Goal: Task Accomplishment & Management: Manage account settings

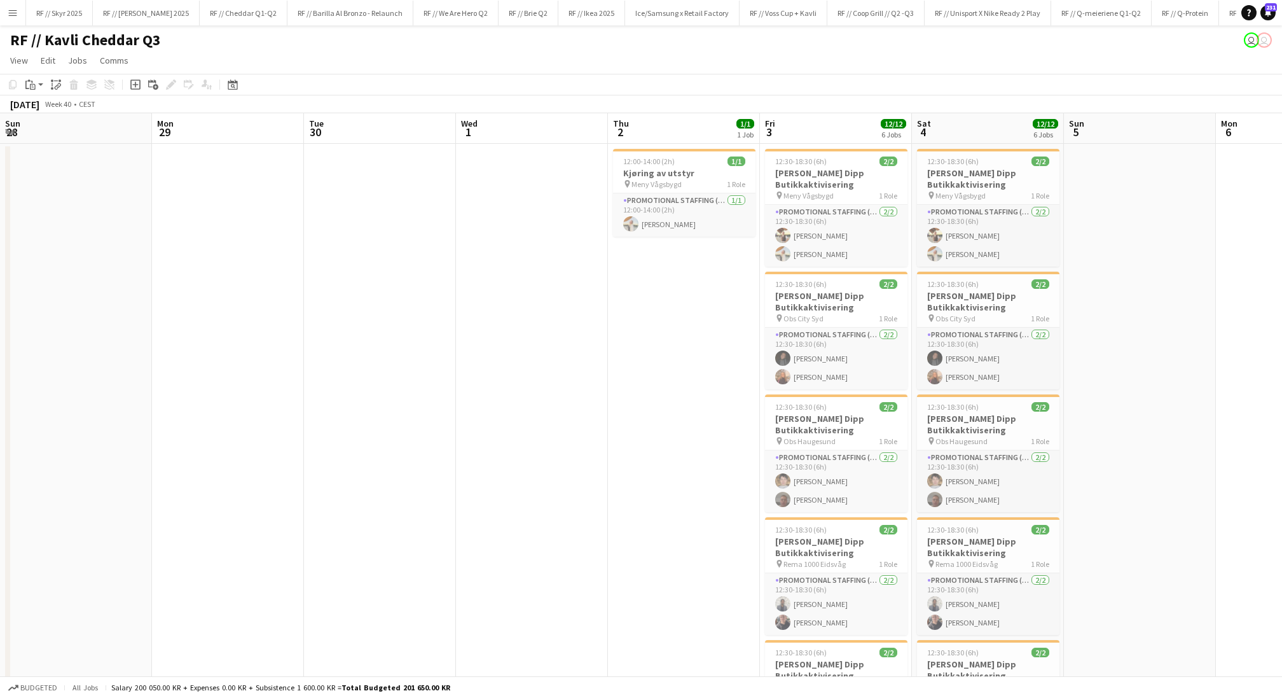
scroll to position [0, 359]
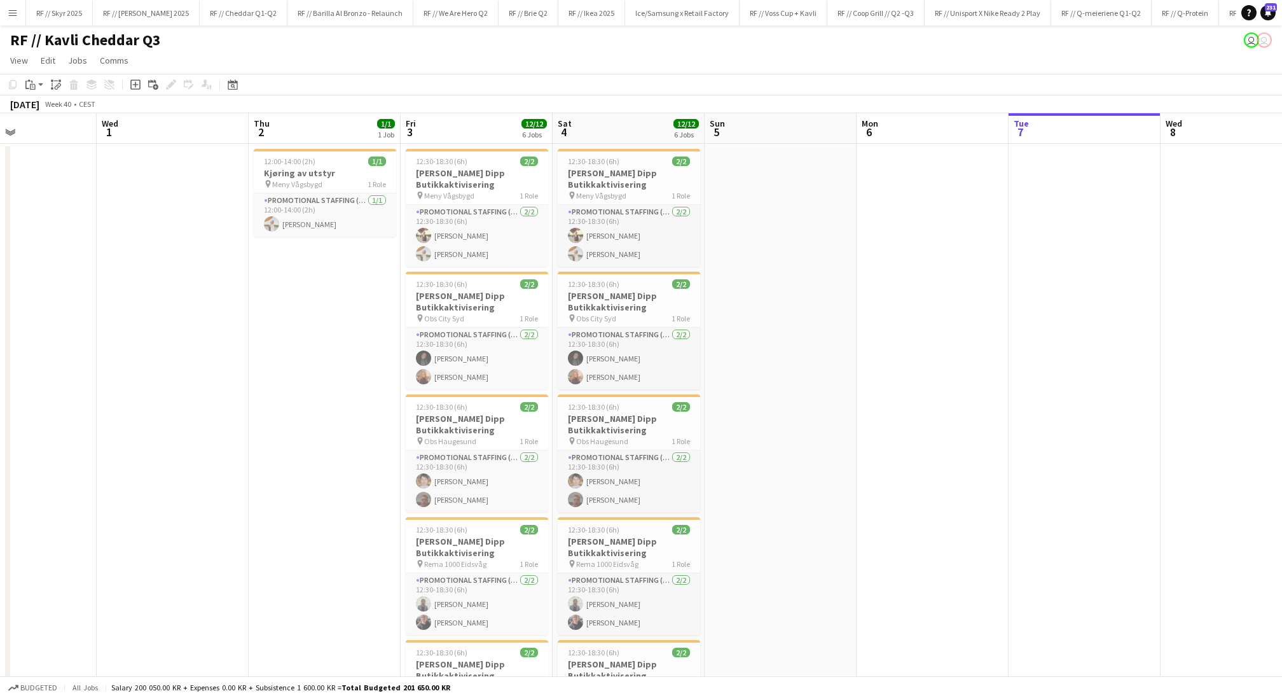
click at [280, 352] on app-date-cell "12:00-14:00 (2h) 1/1 Kjøring av utstyr pin Meny Vågsbygd 1 Role Promotional Sta…" at bounding box center [325, 528] width 152 height 768
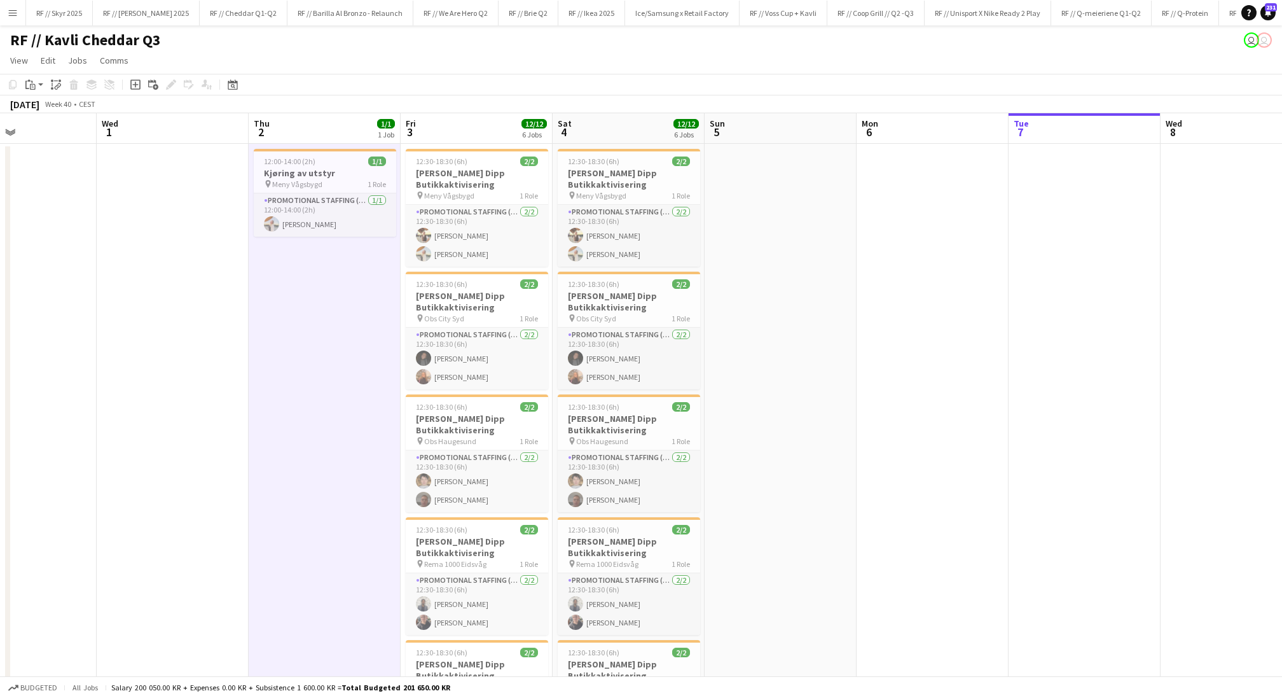
click at [792, 458] on app-date-cell at bounding box center [781, 528] width 152 height 768
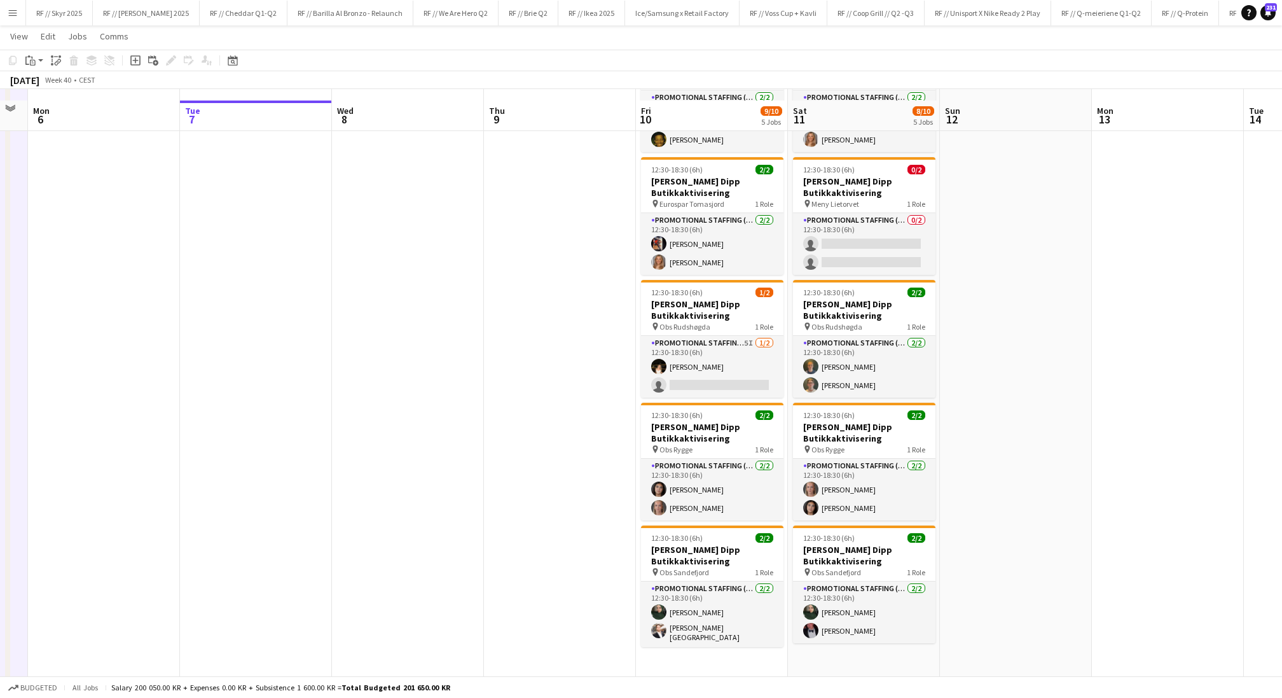
scroll to position [126, 0]
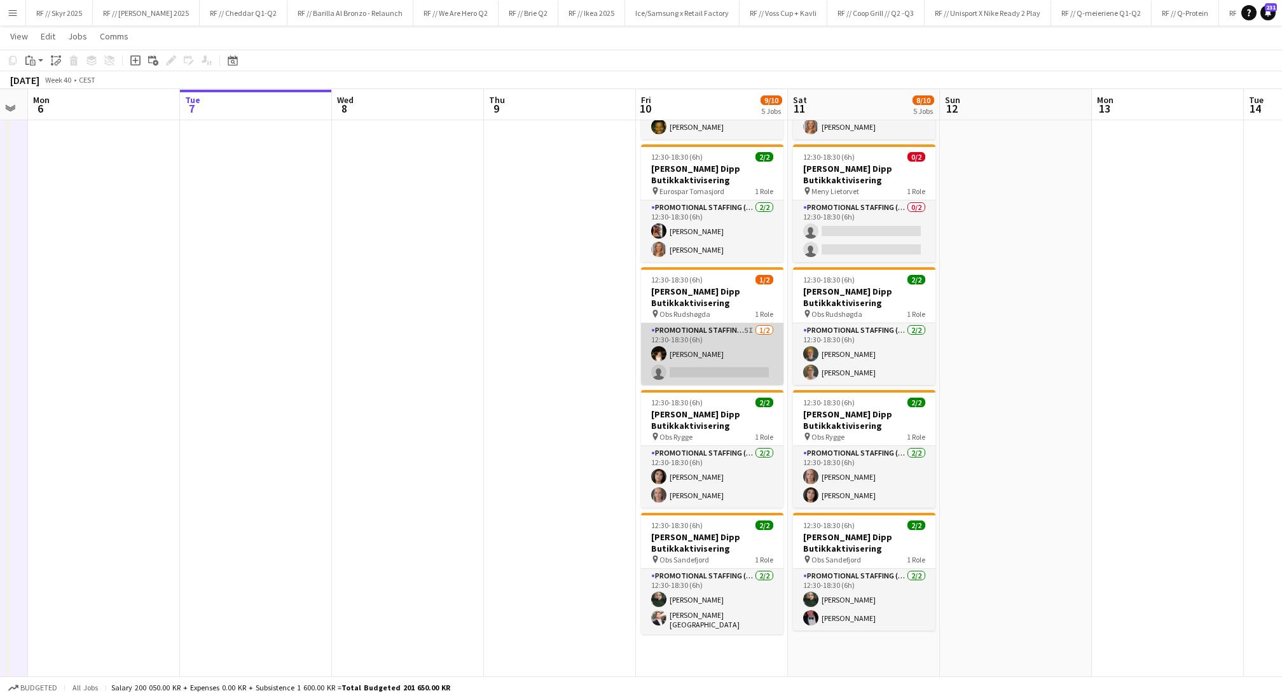
click at [740, 366] on app-card-role "Promotional Staffing (Promotional Staff) 5I 1/2 12:30-18:30 (6h) Filipa Martins…" at bounding box center [712, 354] width 142 height 62
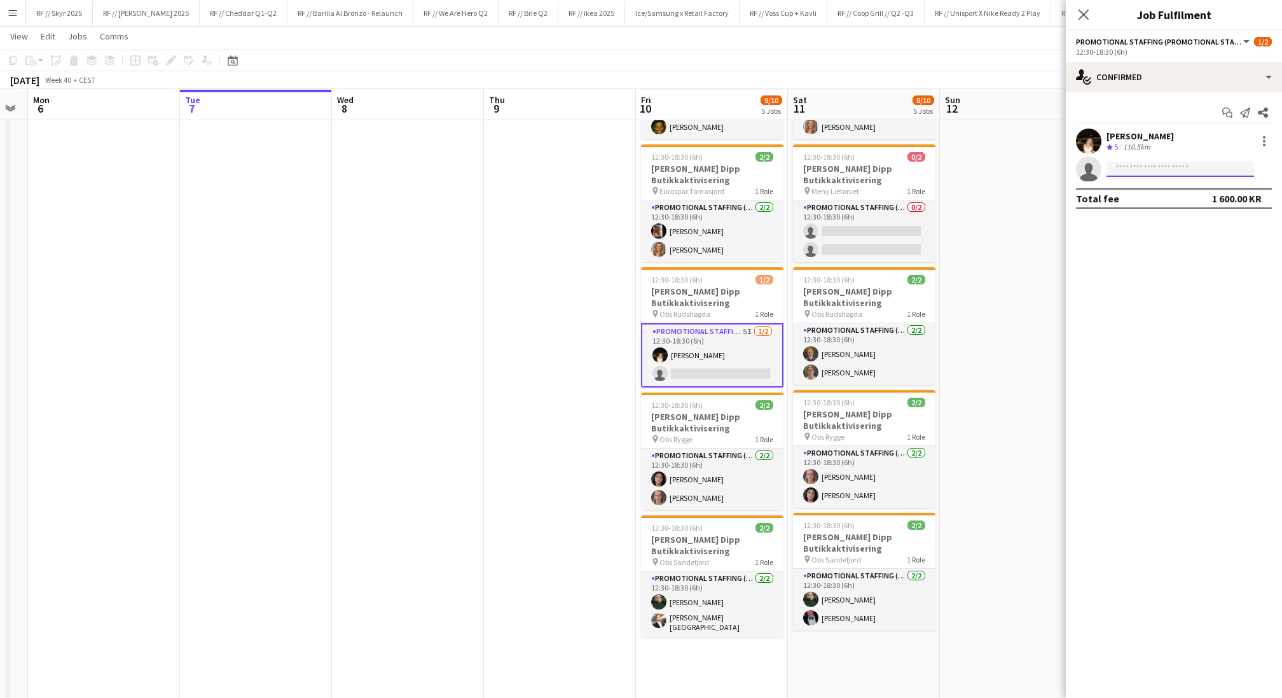
click at [1147, 169] on input at bounding box center [1181, 169] width 148 height 15
type input "***"
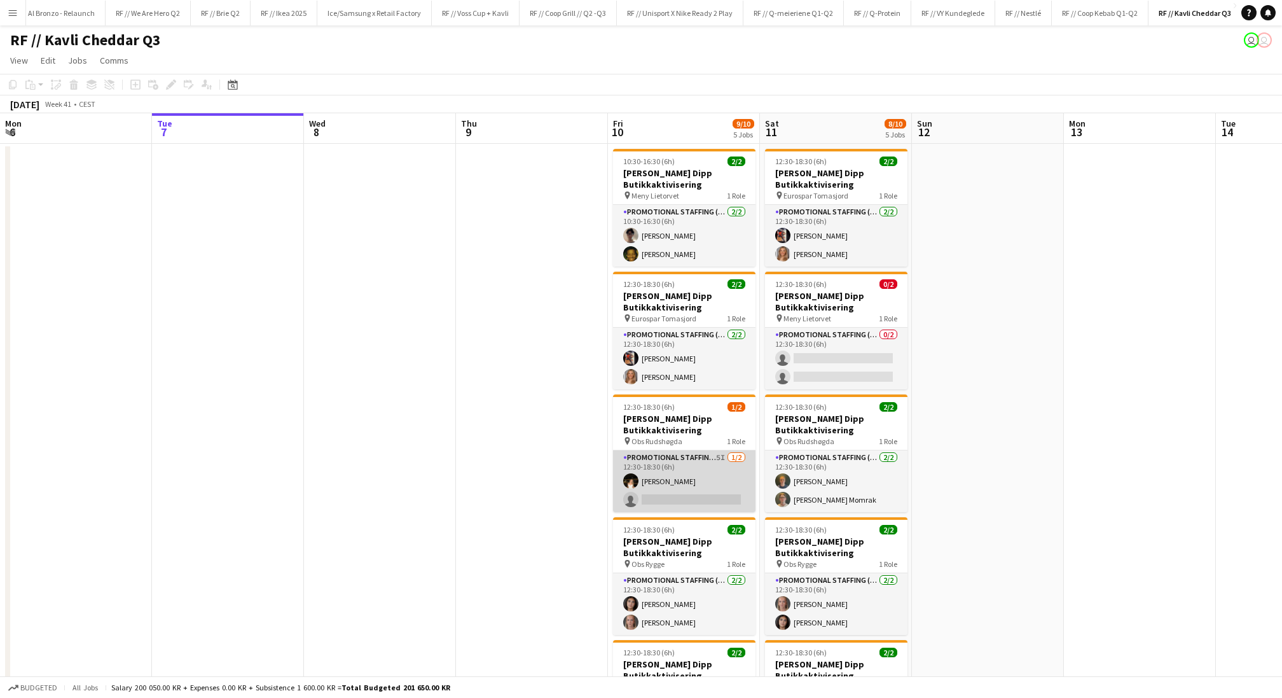
click at [720, 489] on app-card-role "Promotional Staffing (Promotional Staff) 5I 1/2 12:30-18:30 (6h) Filipa Martins…" at bounding box center [684, 481] width 142 height 62
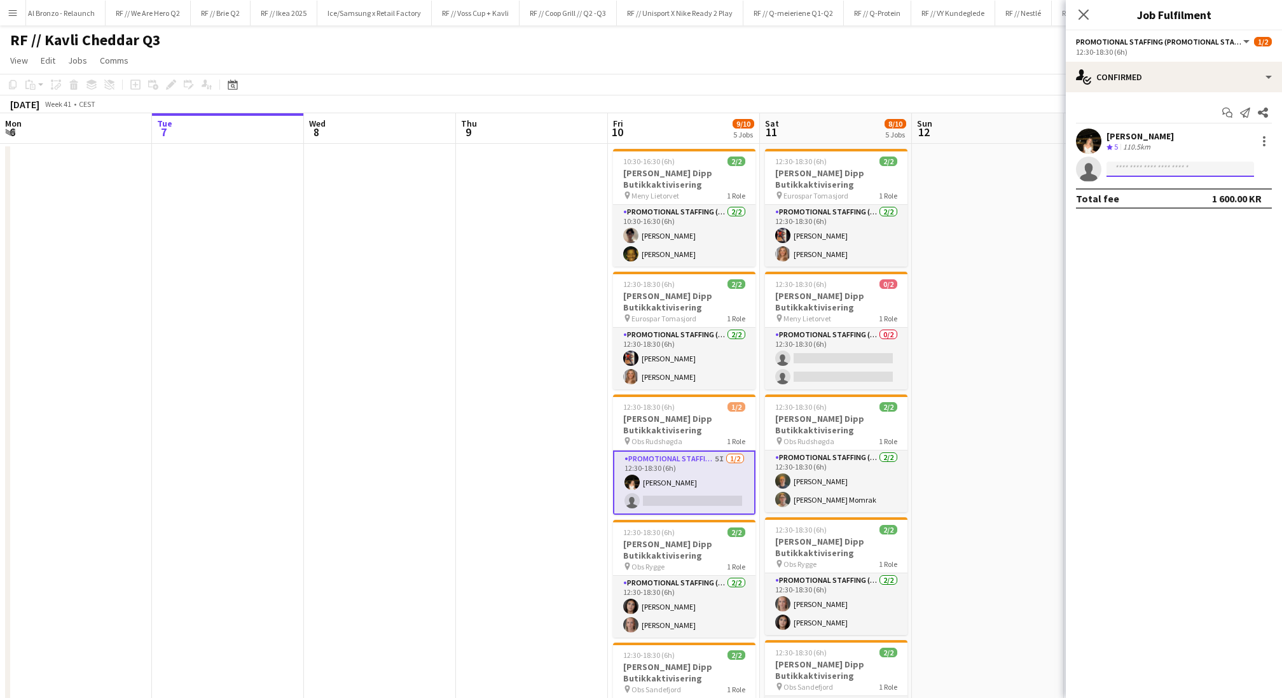
click at [1147, 163] on input at bounding box center [1181, 169] width 148 height 15
type input "***"
click at [1178, 221] on span "Ola Nordklev Invited" at bounding box center [1180, 217] width 127 height 11
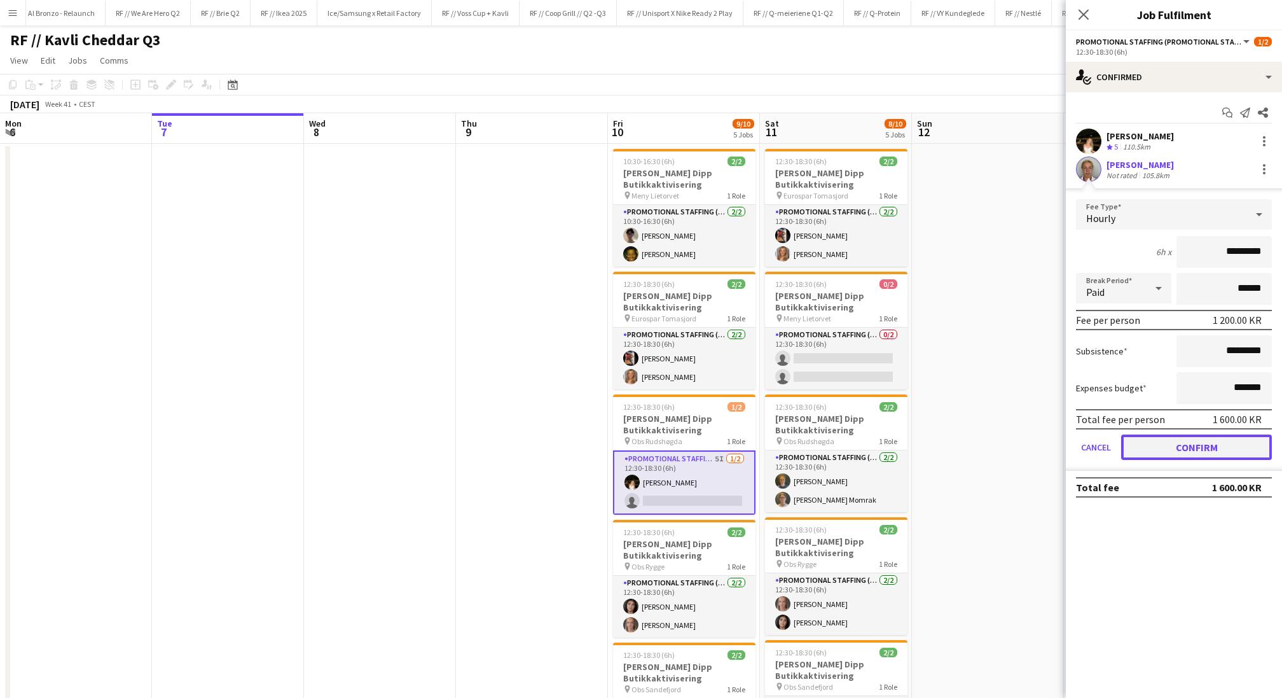
click at [1153, 442] on button "Confirm" at bounding box center [1196, 446] width 151 height 25
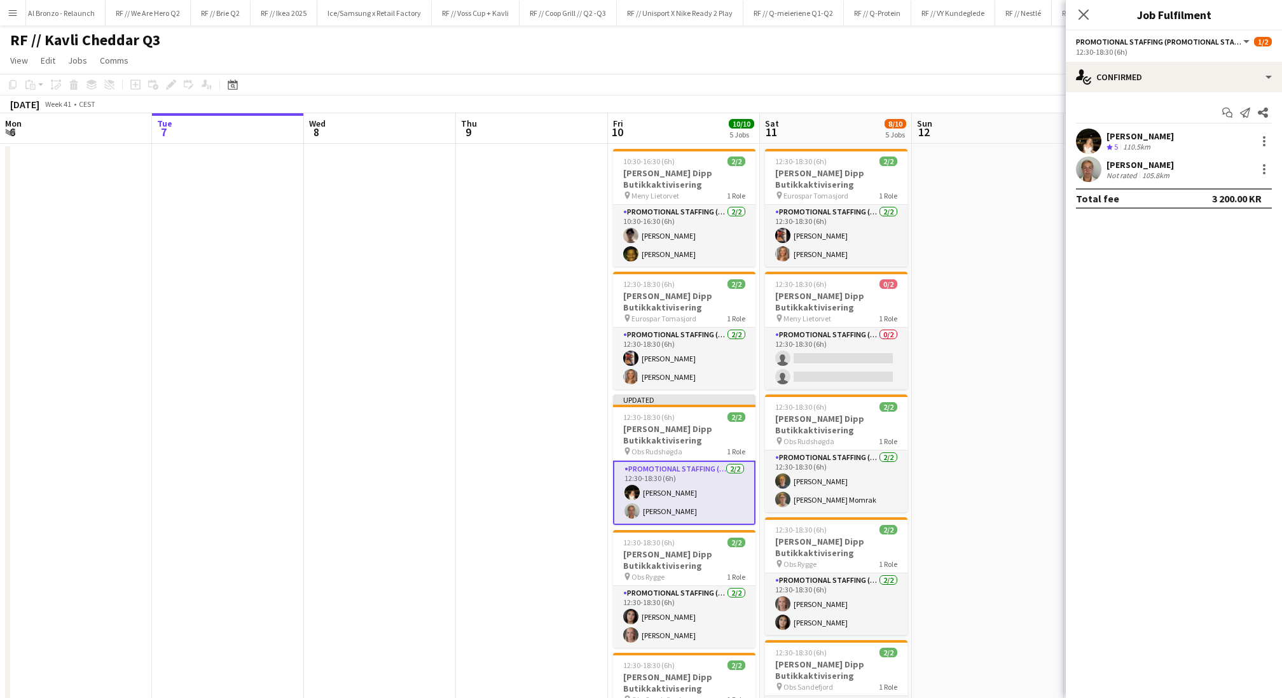
click at [576, 472] on app-date-cell at bounding box center [532, 590] width 152 height 892
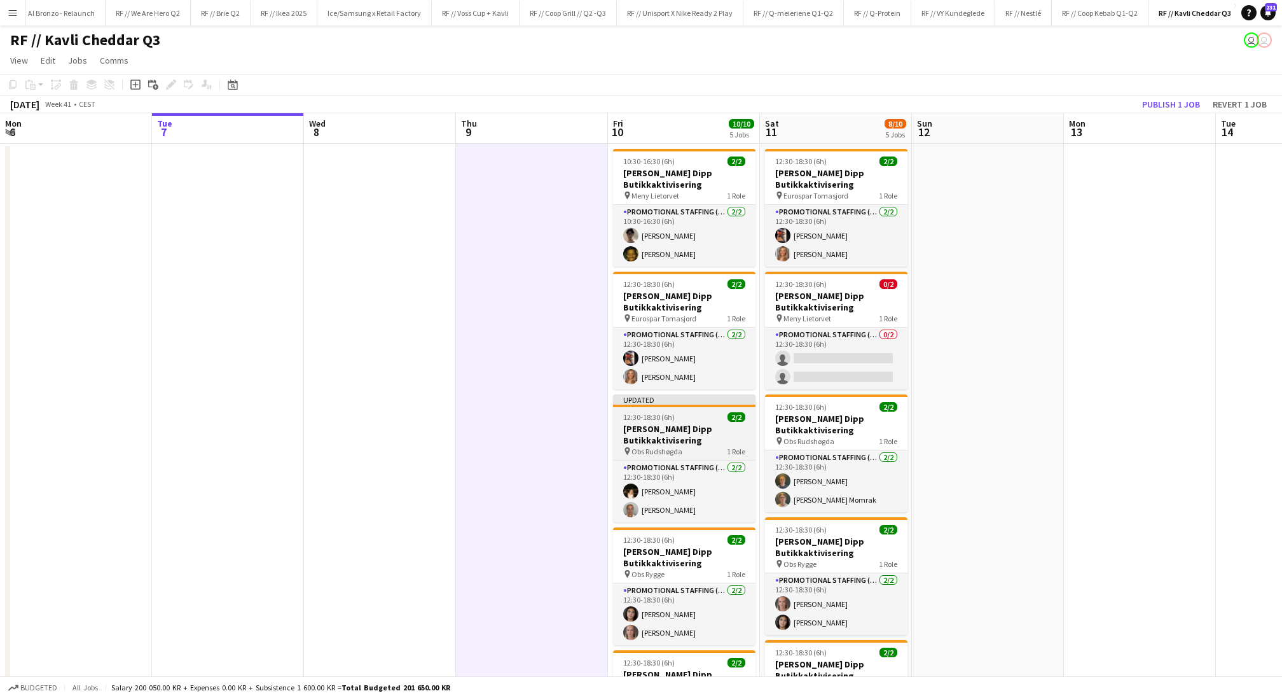
click at [677, 439] on h3 "[PERSON_NAME] Dipp Butikkaktivisering" at bounding box center [684, 434] width 142 height 23
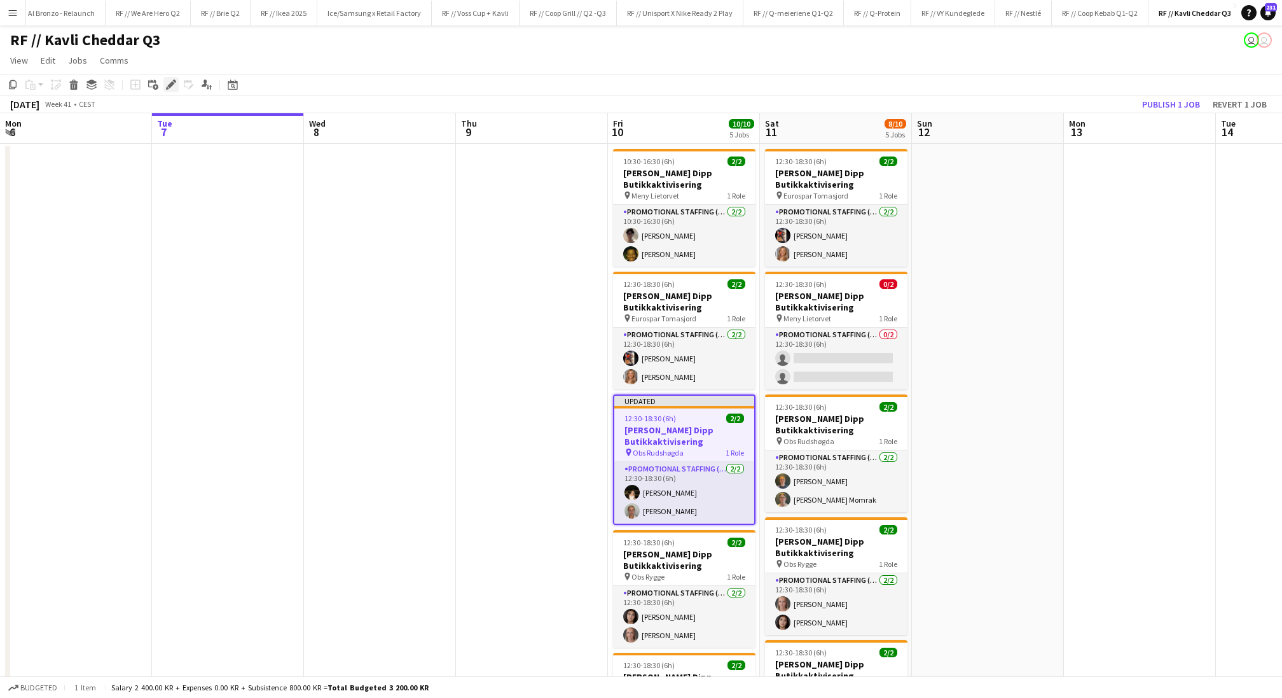
click at [174, 85] on icon "Edit" at bounding box center [171, 85] width 10 height 10
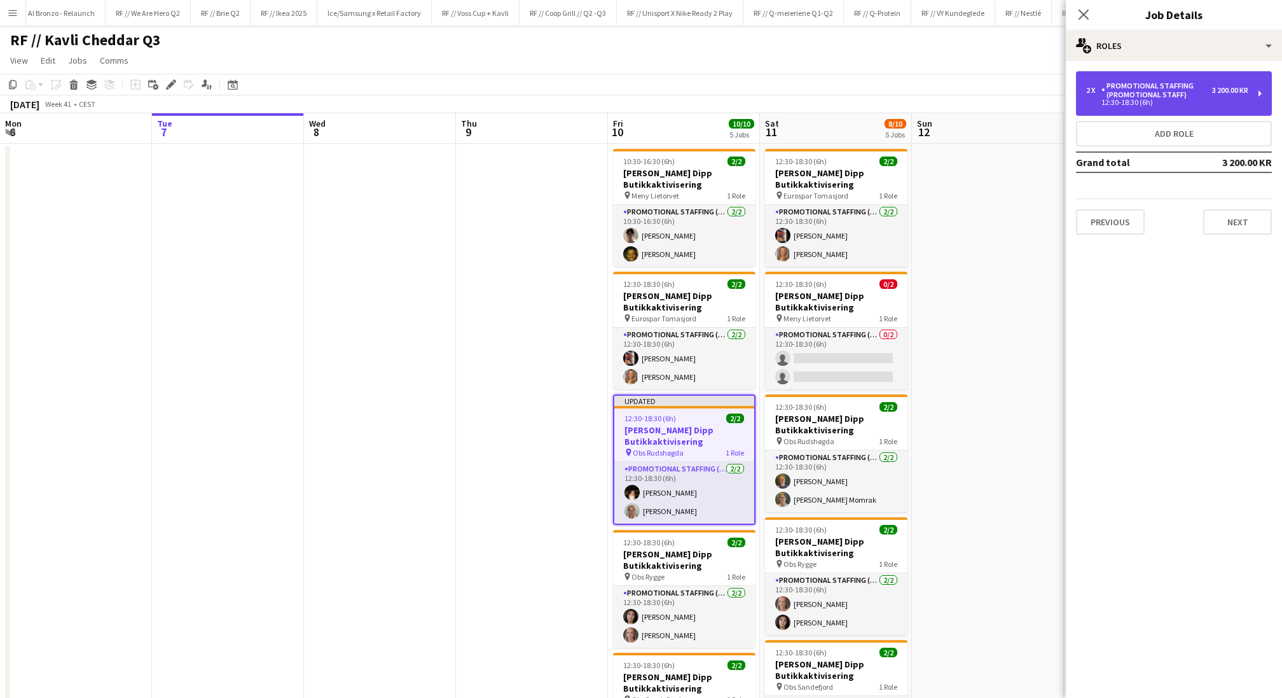
click at [1180, 88] on div "Promotional Staffing (Promotional Staff)" at bounding box center [1157, 90] width 111 height 18
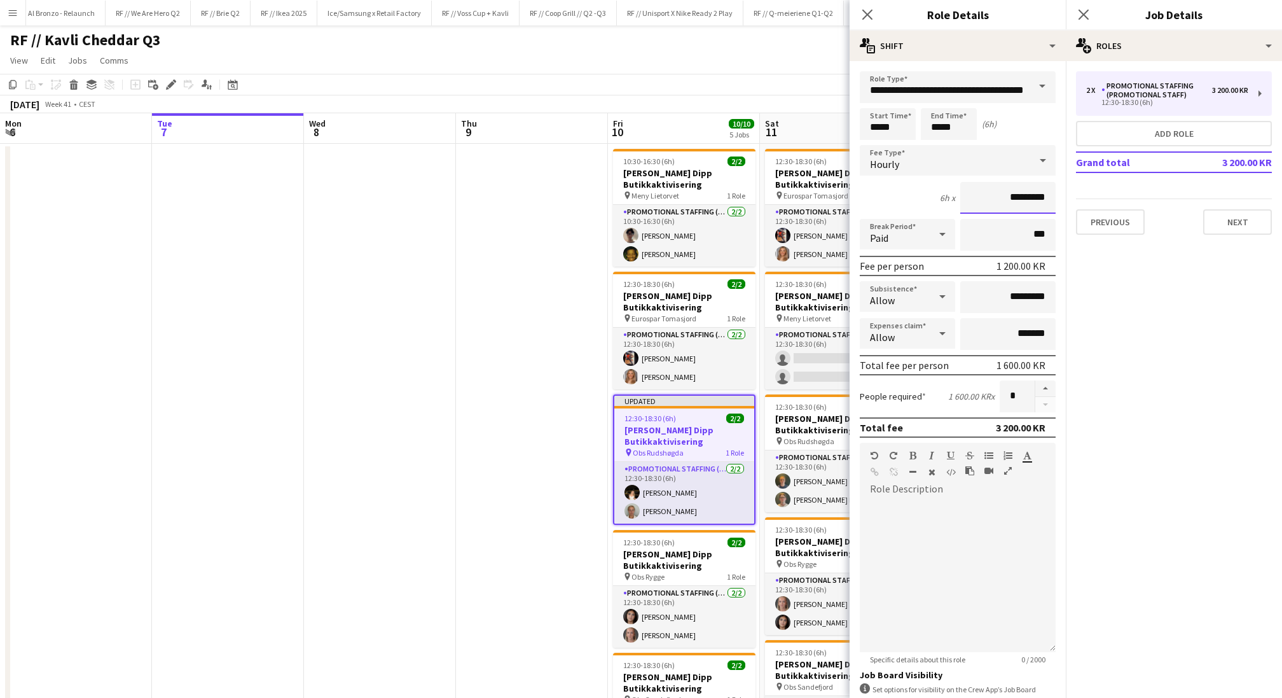
drag, startPoint x: 1019, startPoint y: 198, endPoint x: 1003, endPoint y: 198, distance: 15.9
click at [1003, 198] on input "*********" at bounding box center [1007, 198] width 95 height 32
type input "*********"
click at [573, 431] on app-date-cell at bounding box center [532, 590] width 152 height 892
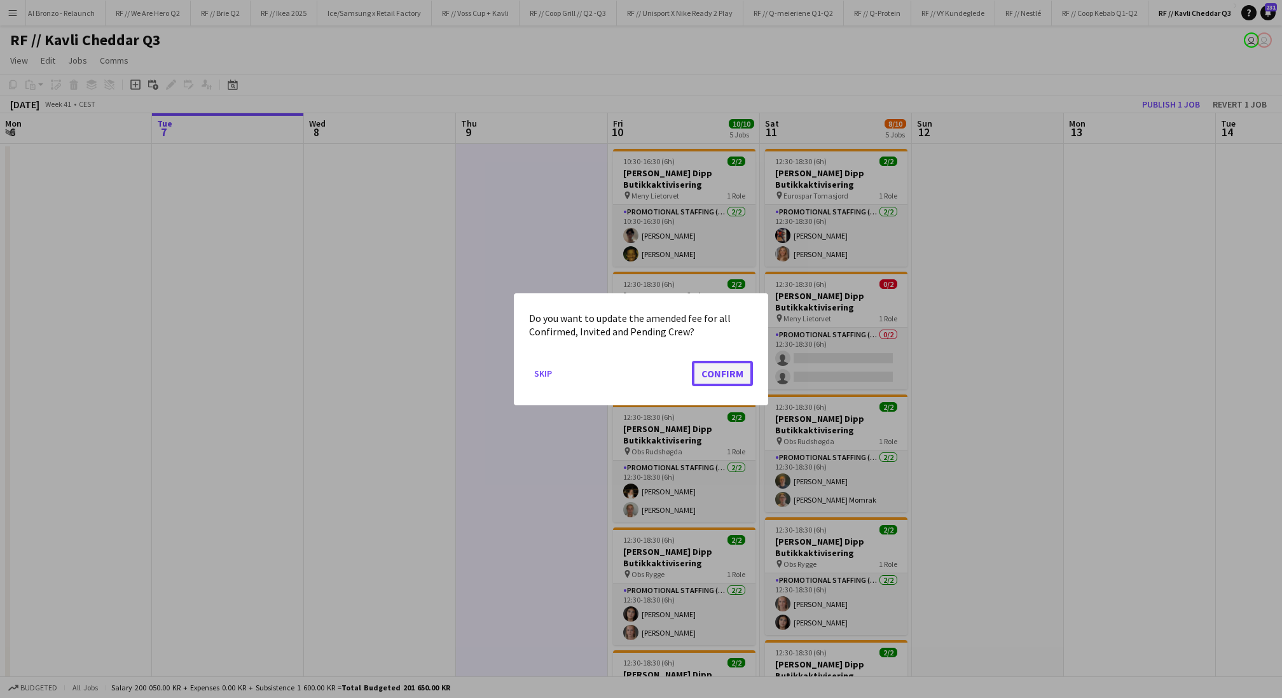
click at [726, 370] on button "Confirm" at bounding box center [722, 372] width 61 height 25
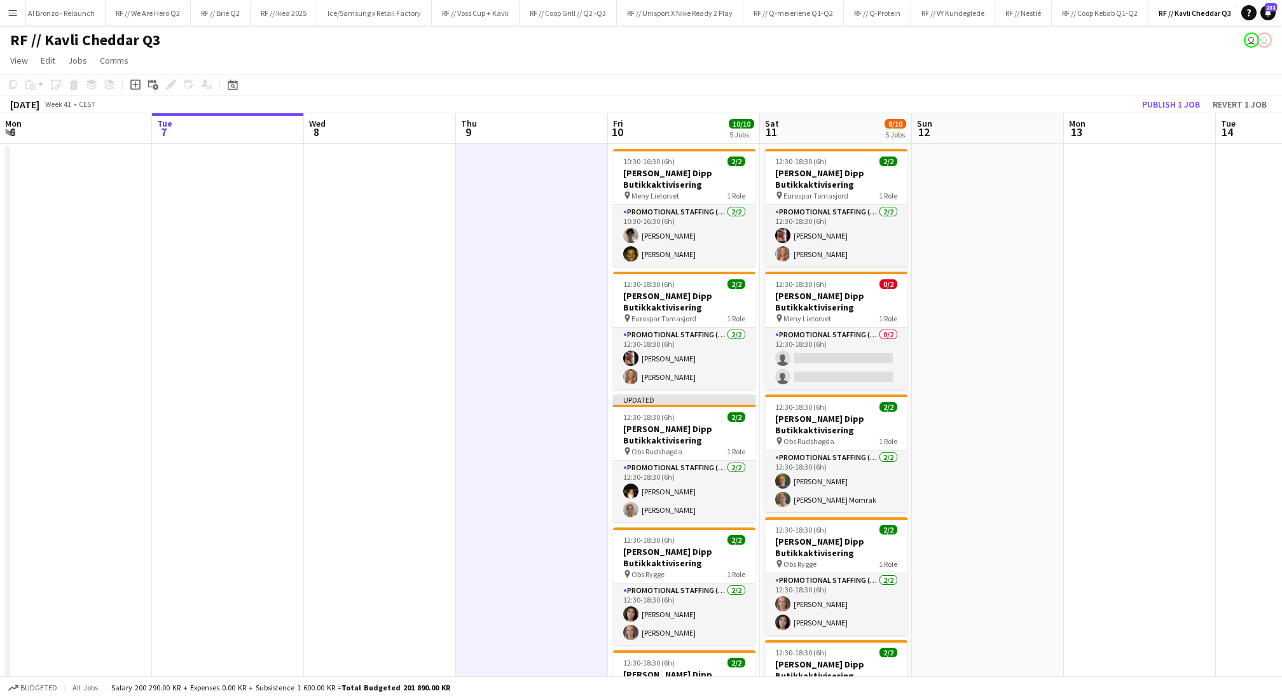
click at [576, 459] on app-date-cell at bounding box center [532, 590] width 152 height 892
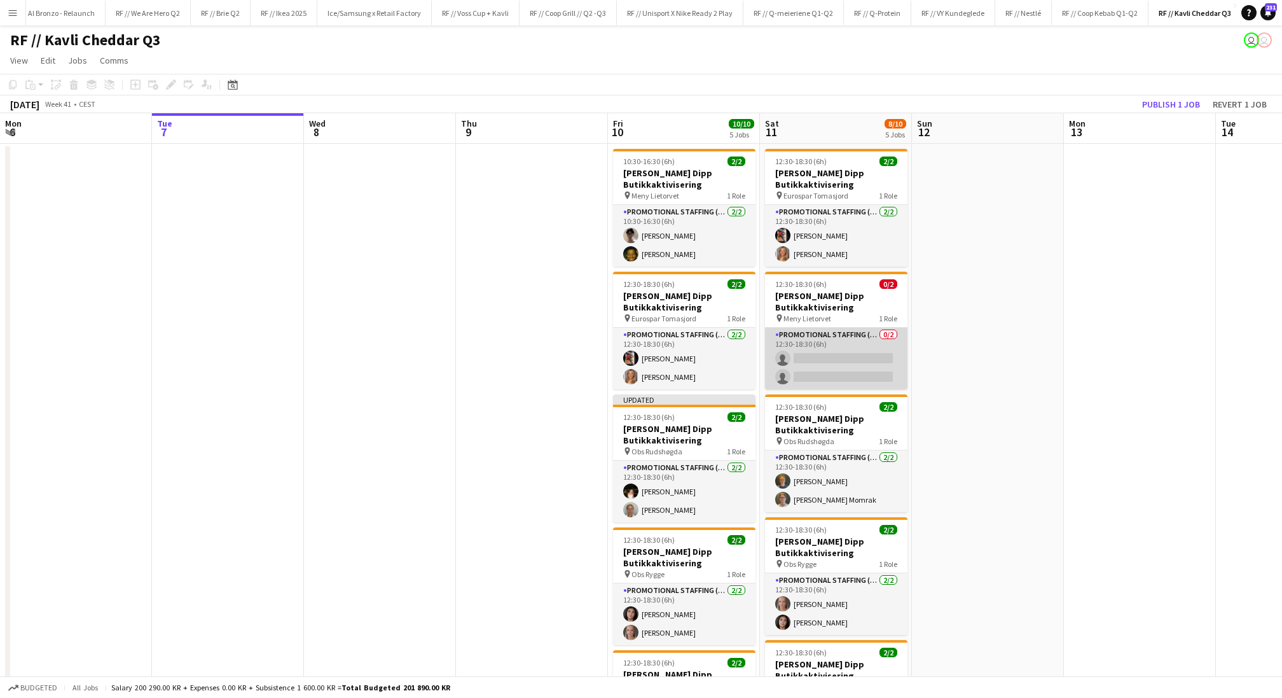
click at [843, 359] on app-card-role "Promotional Staffing (Promotional Staff) 0/2 12:30-18:30 (6h) single-neutral-ac…" at bounding box center [836, 359] width 142 height 62
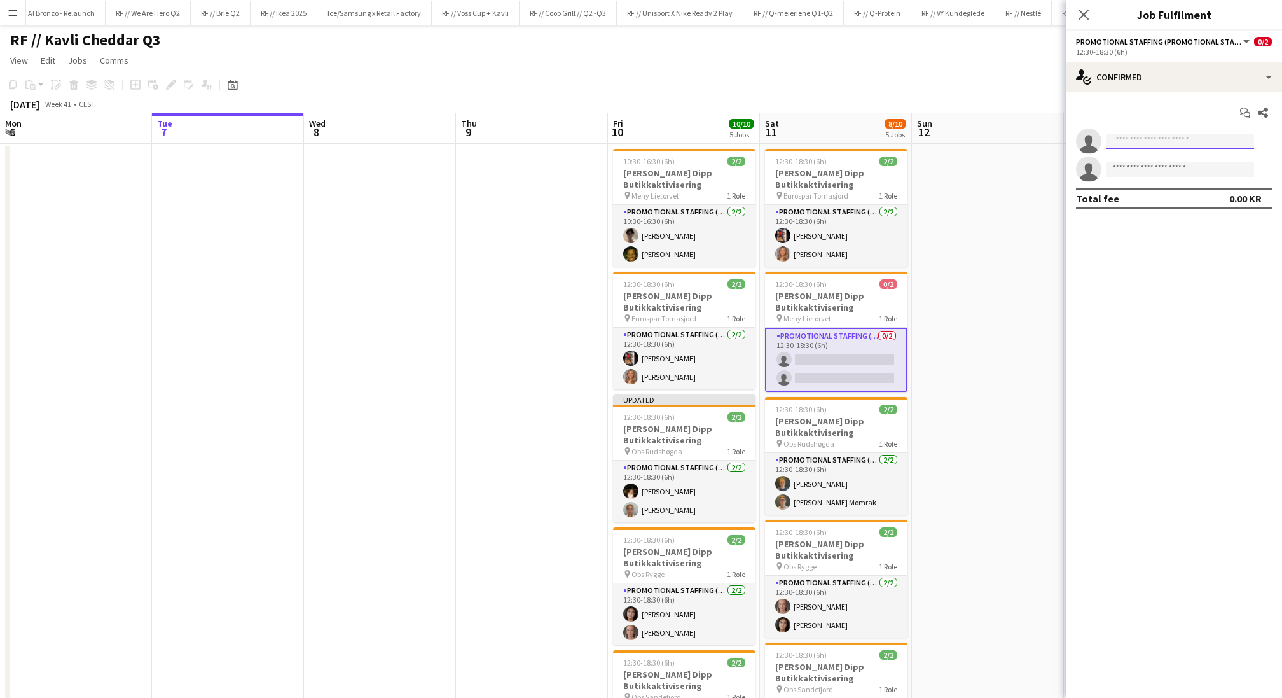
click at [1184, 134] on input at bounding box center [1181, 141] width 148 height 15
type input "******"
click at [1179, 190] on span "Aurora Hansen Active" at bounding box center [1180, 189] width 127 height 11
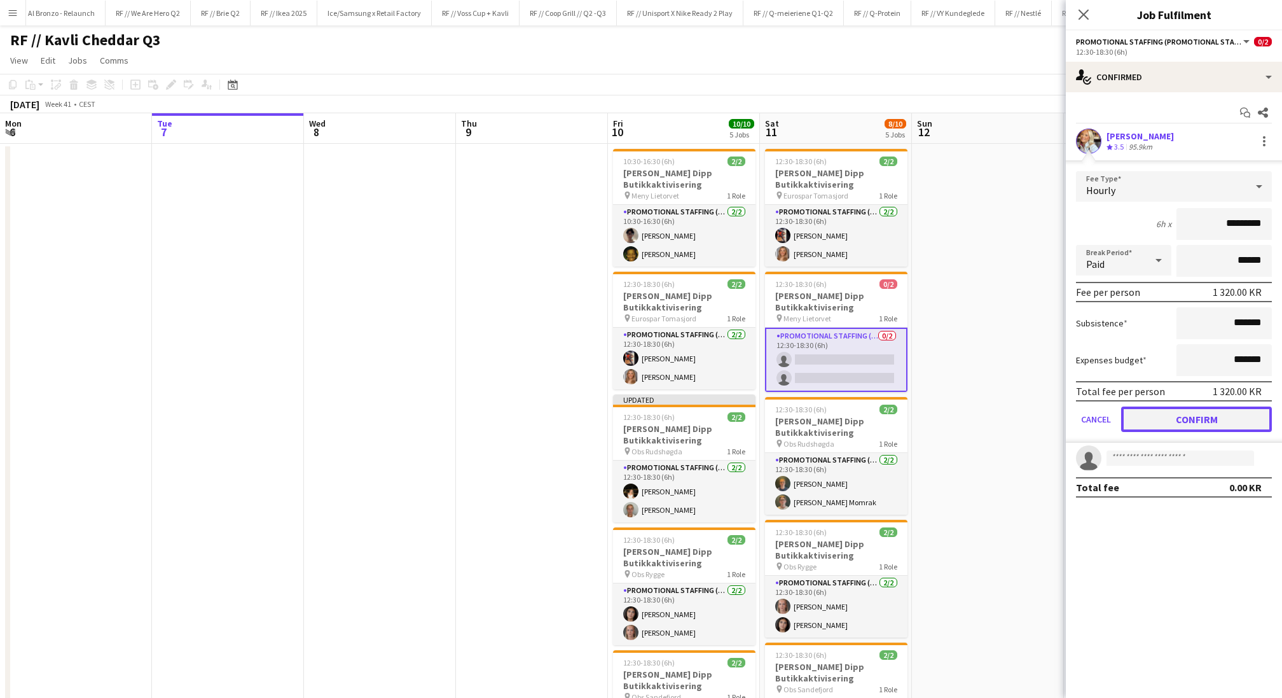
click at [1186, 415] on button "Confirm" at bounding box center [1196, 418] width 151 height 25
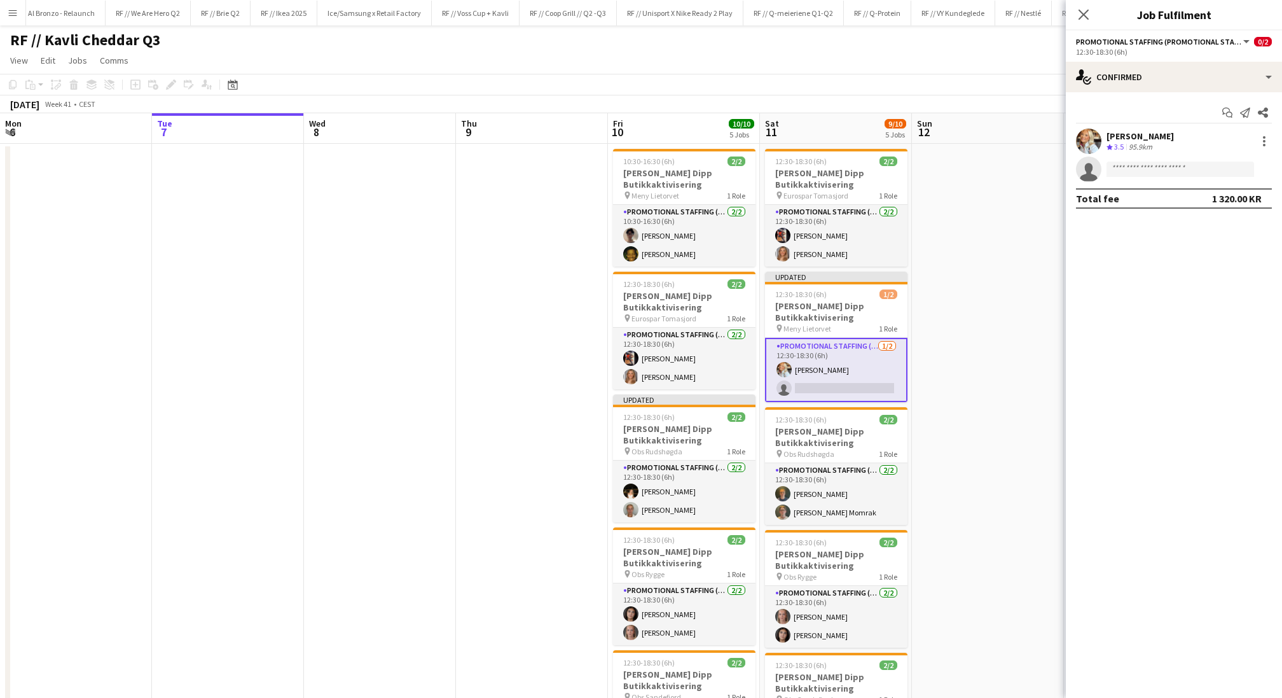
click at [968, 385] on app-date-cell at bounding box center [988, 590] width 152 height 892
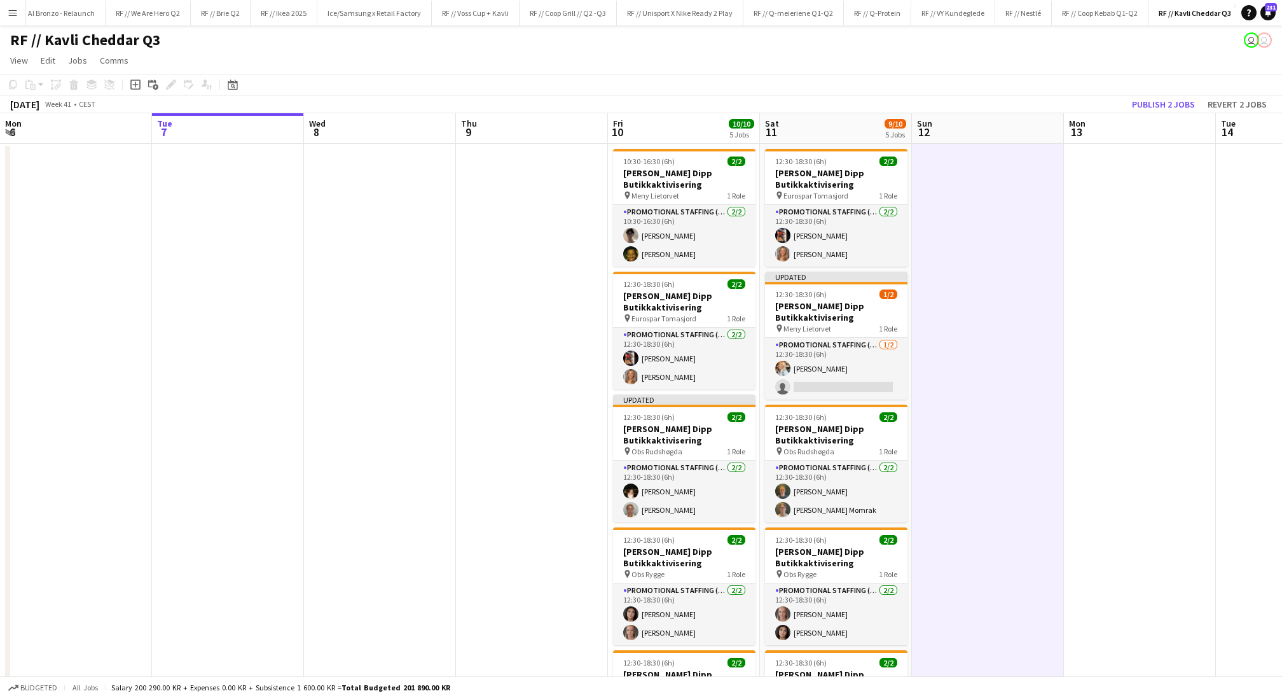
click at [539, 291] on app-date-cell at bounding box center [532, 590] width 152 height 892
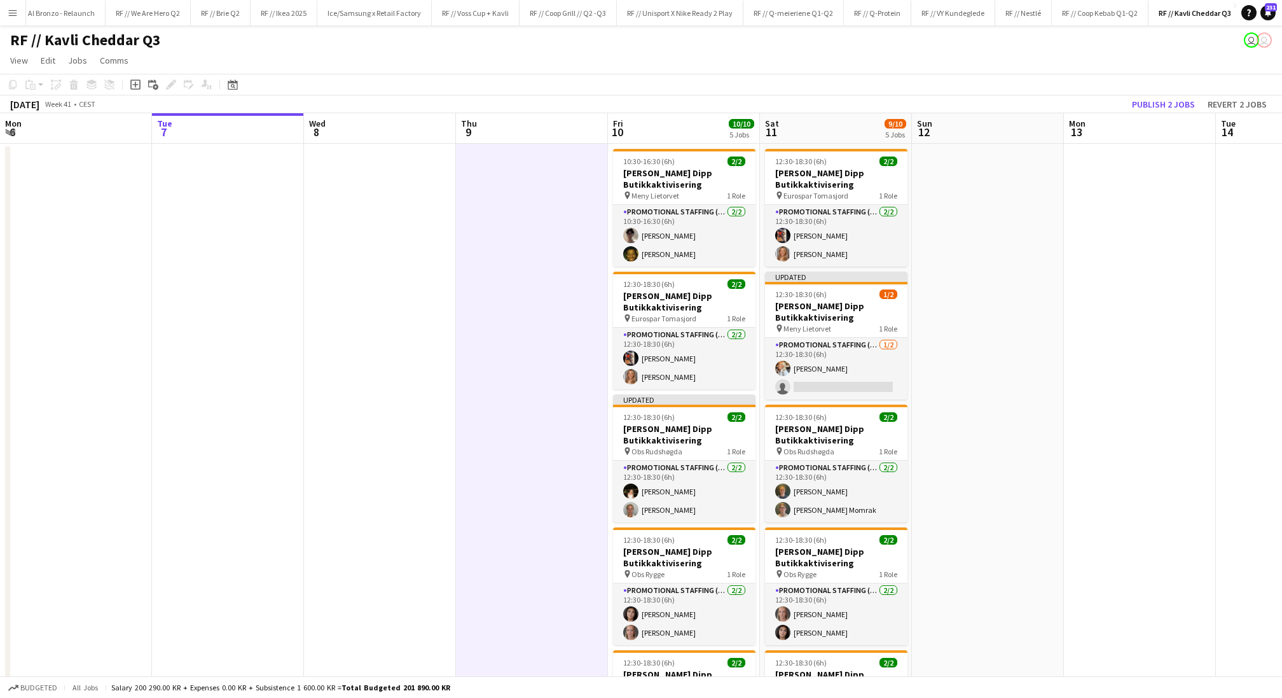
click at [539, 291] on app-date-cell at bounding box center [532, 590] width 152 height 892
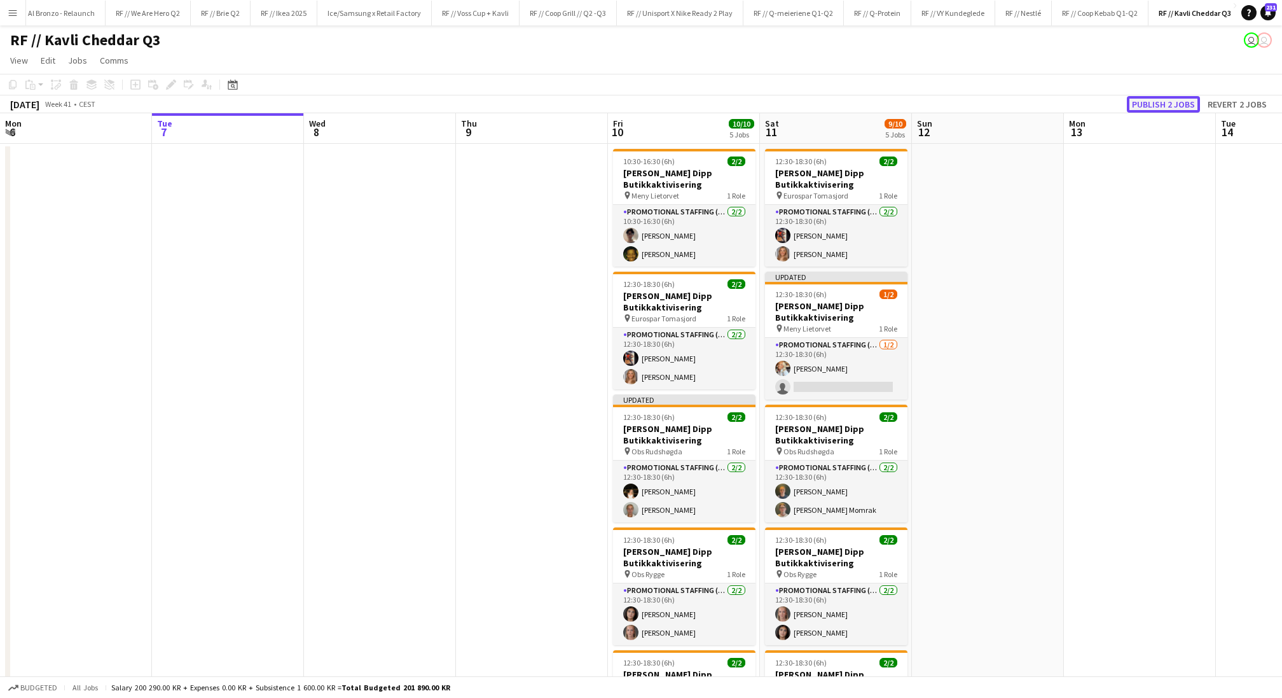
click at [1181, 102] on button "Publish 2 jobs" at bounding box center [1163, 104] width 73 height 17
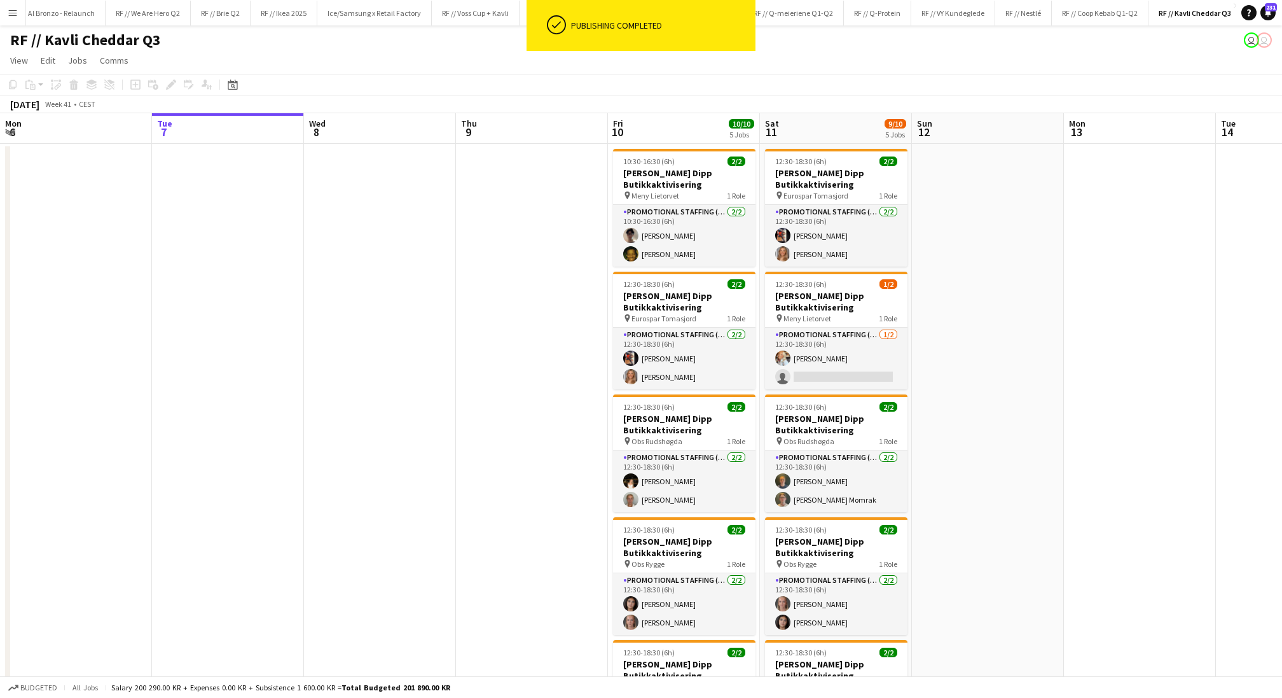
click at [21, 13] on button "Menu" at bounding box center [12, 12] width 25 height 25
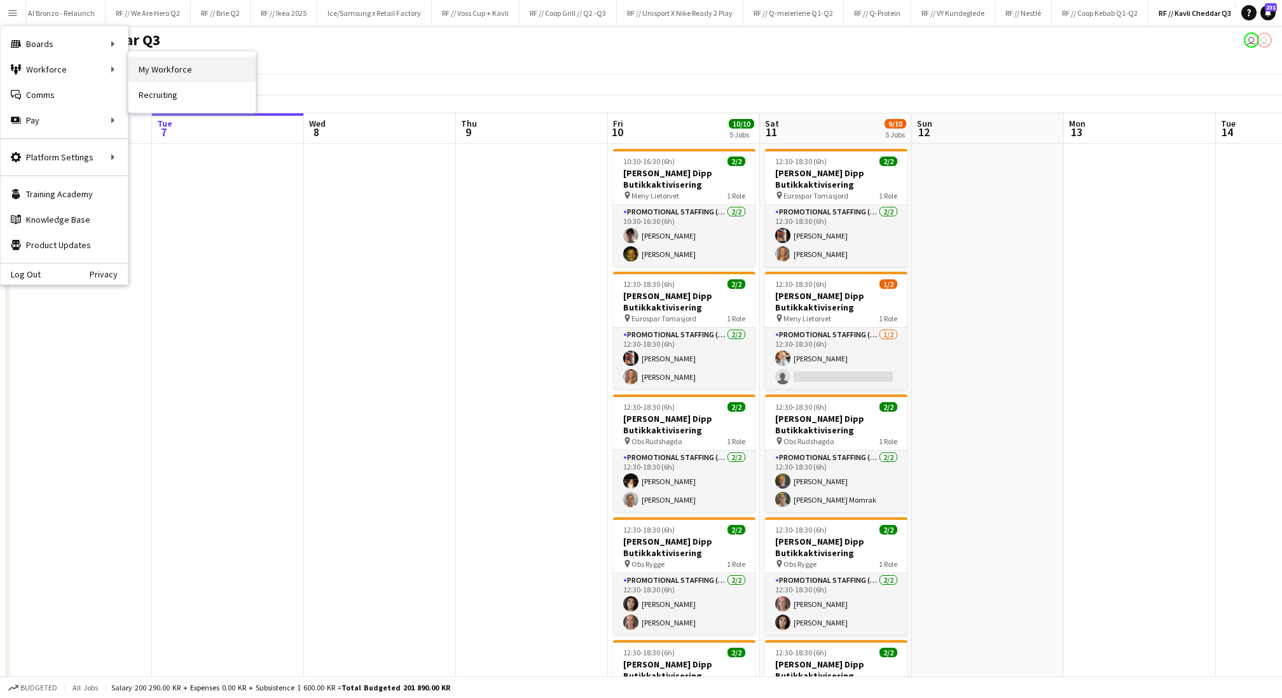
click at [169, 73] on link "My Workforce" at bounding box center [191, 69] width 127 height 25
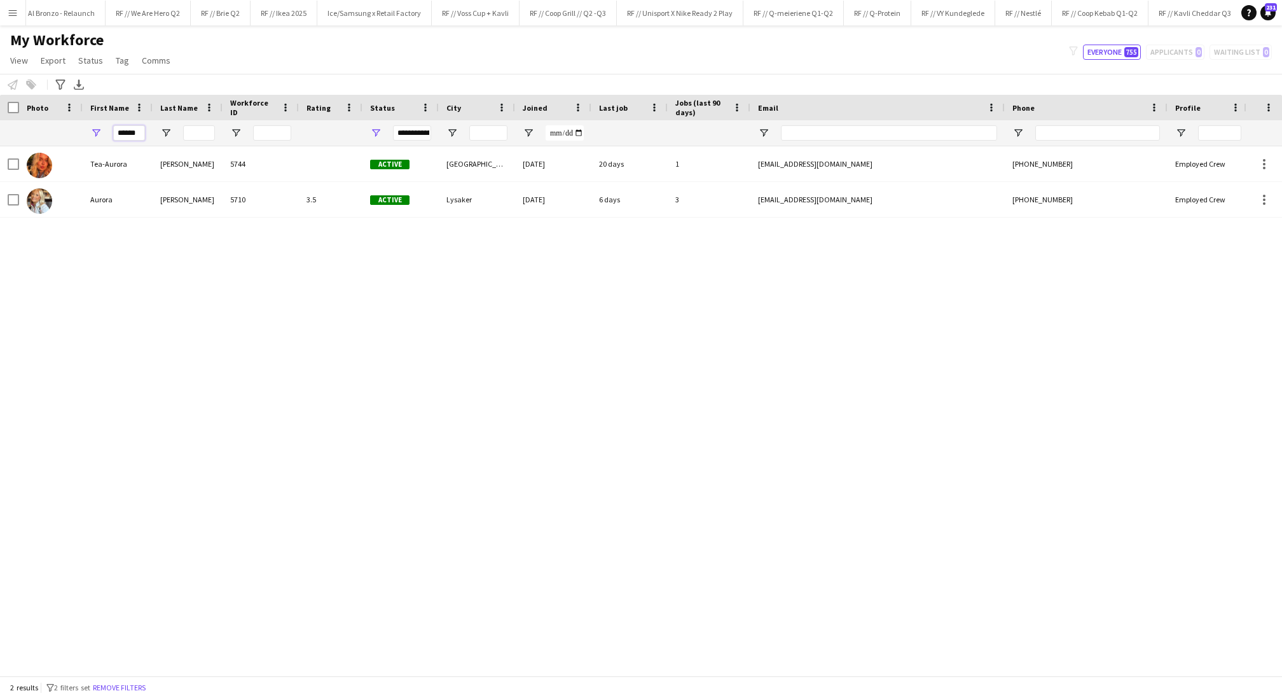
click at [135, 136] on input "******" at bounding box center [129, 132] width 32 height 15
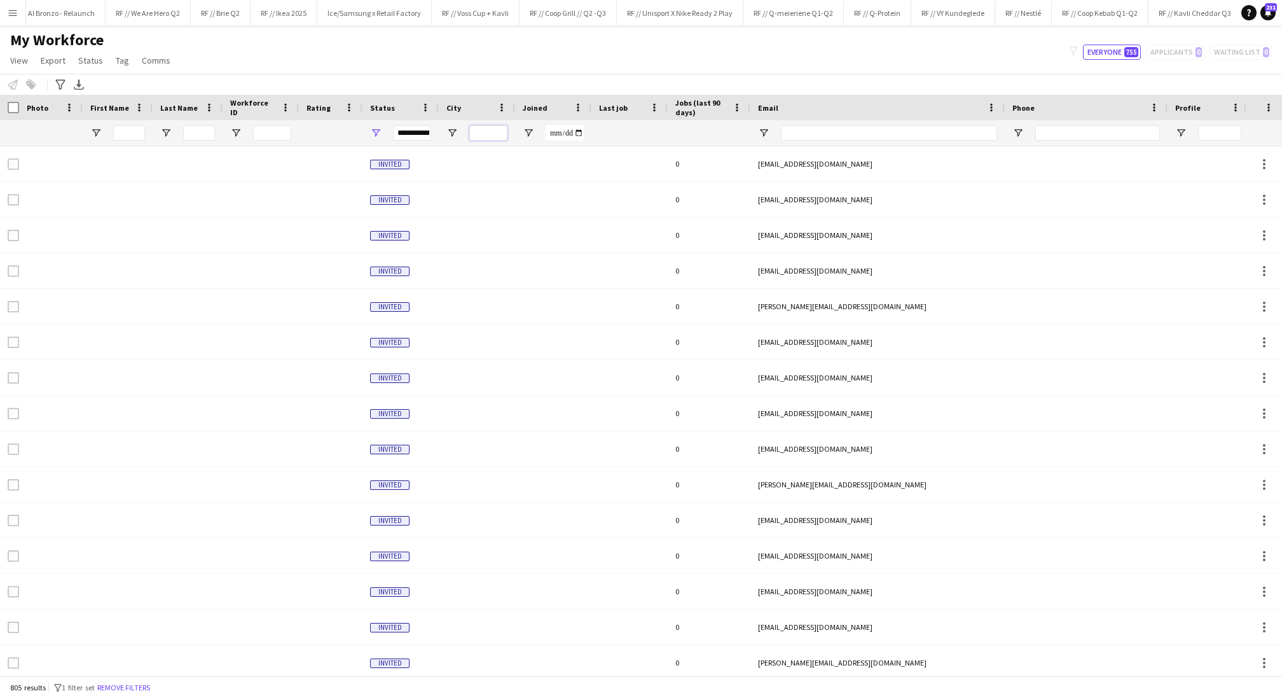
click at [476, 137] on input "City Filter Input" at bounding box center [488, 132] width 38 height 15
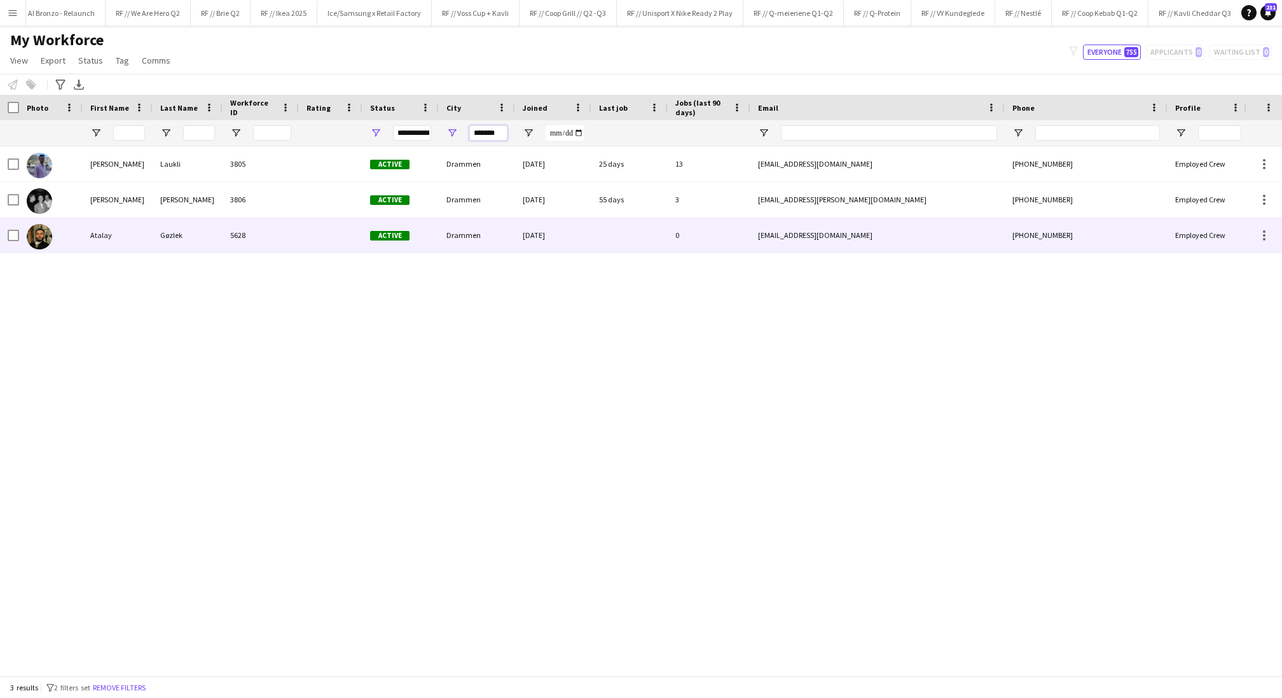
type input "*******"
click at [273, 227] on div "5628" at bounding box center [261, 235] width 76 height 35
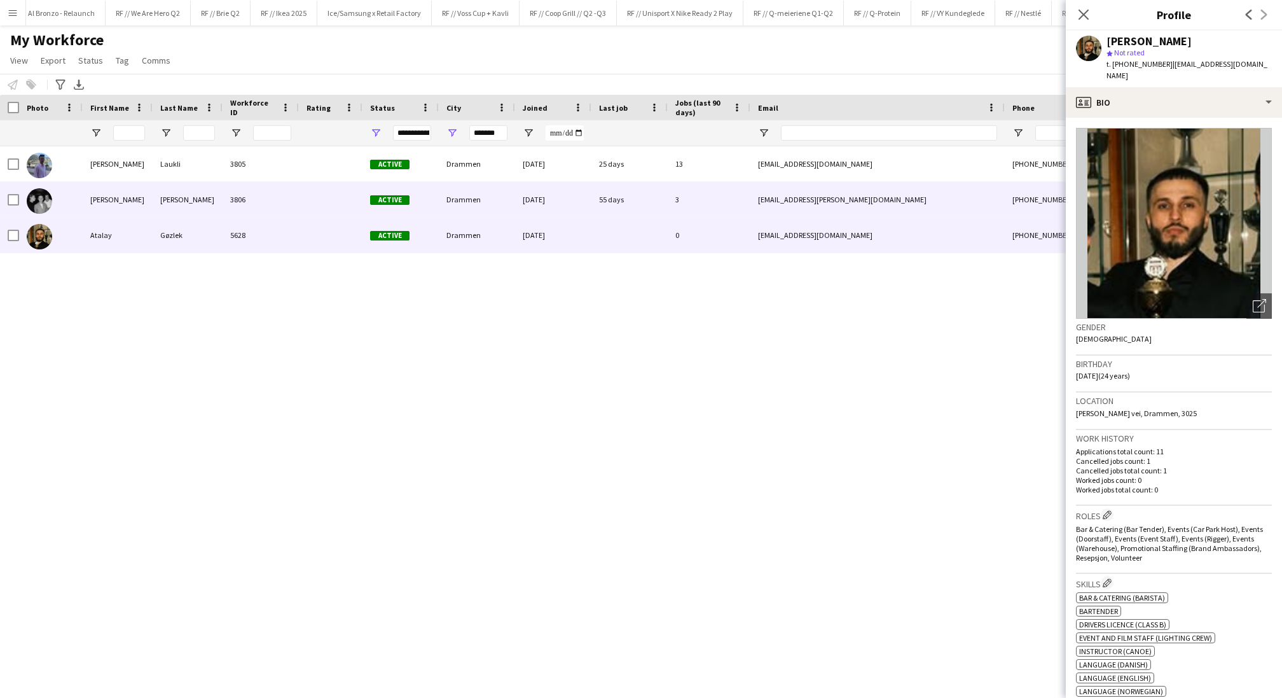
click at [262, 203] on div "3806" at bounding box center [261, 199] width 76 height 35
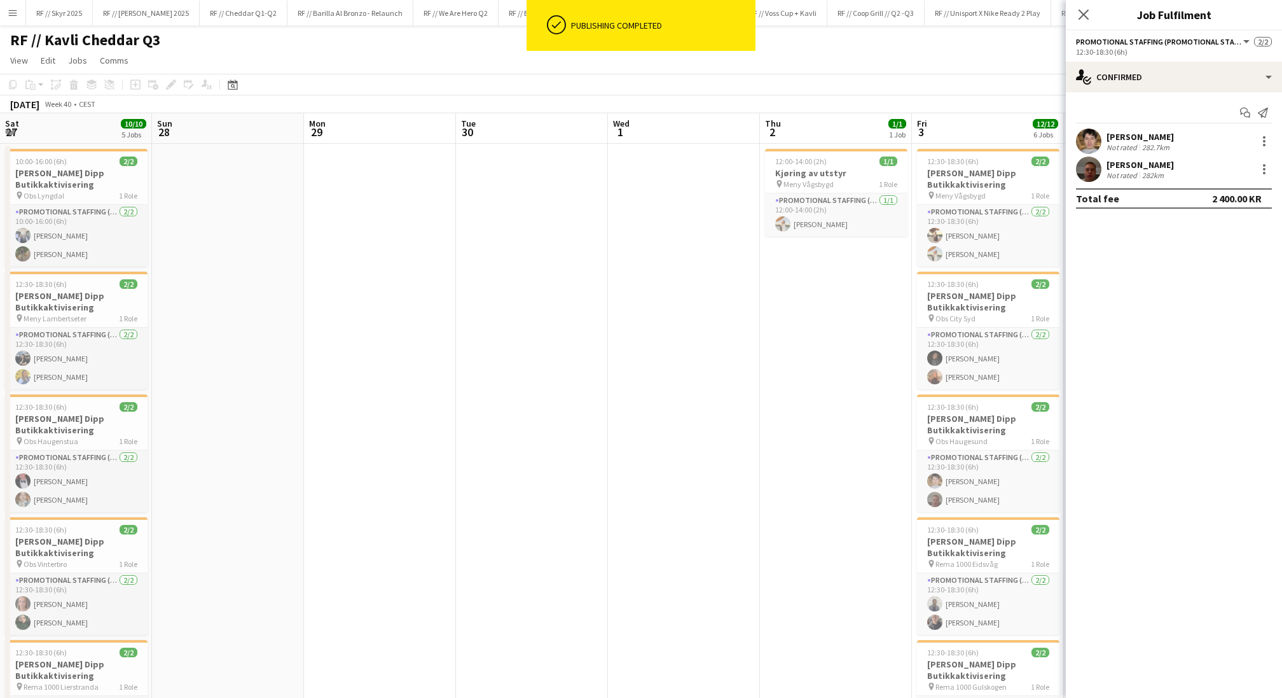
scroll to position [0, 372]
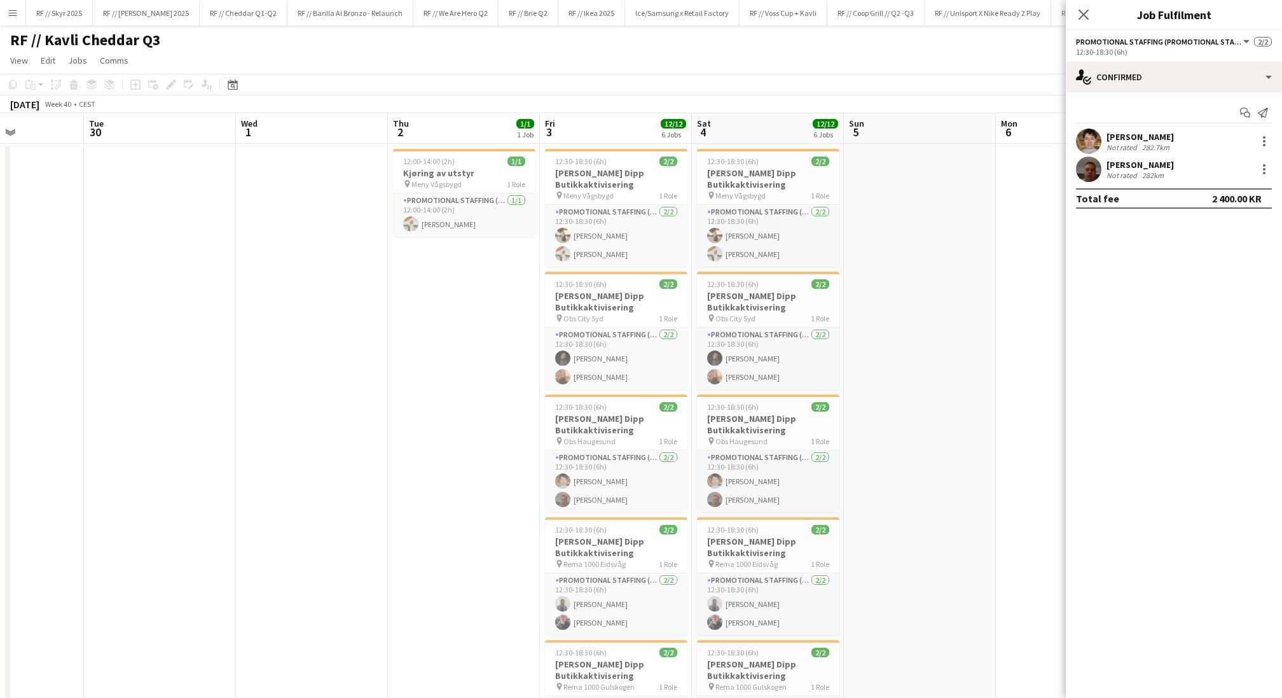
click at [480, 468] on app-date-cell "12:00-14:00 (2h) 1/1 Kjøring av utstyr pin Meny Vågsbygd 1 Role Promotional Sta…" at bounding box center [464, 528] width 152 height 768
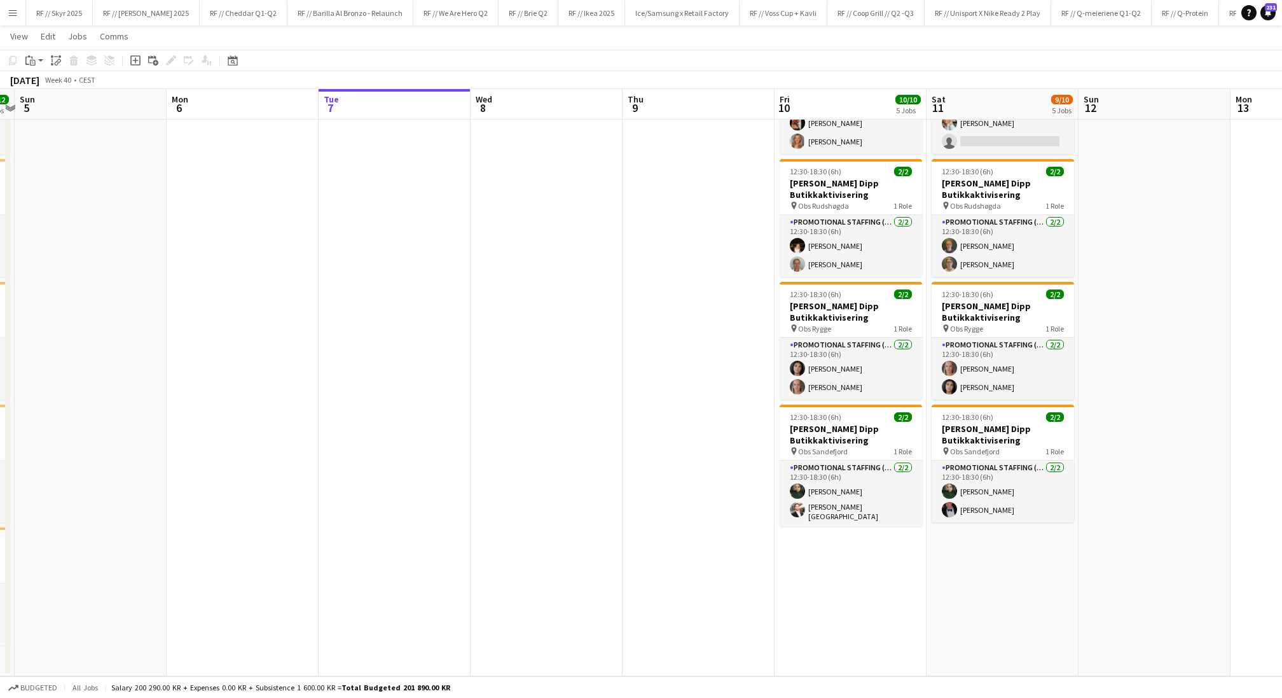
scroll to position [0, 0]
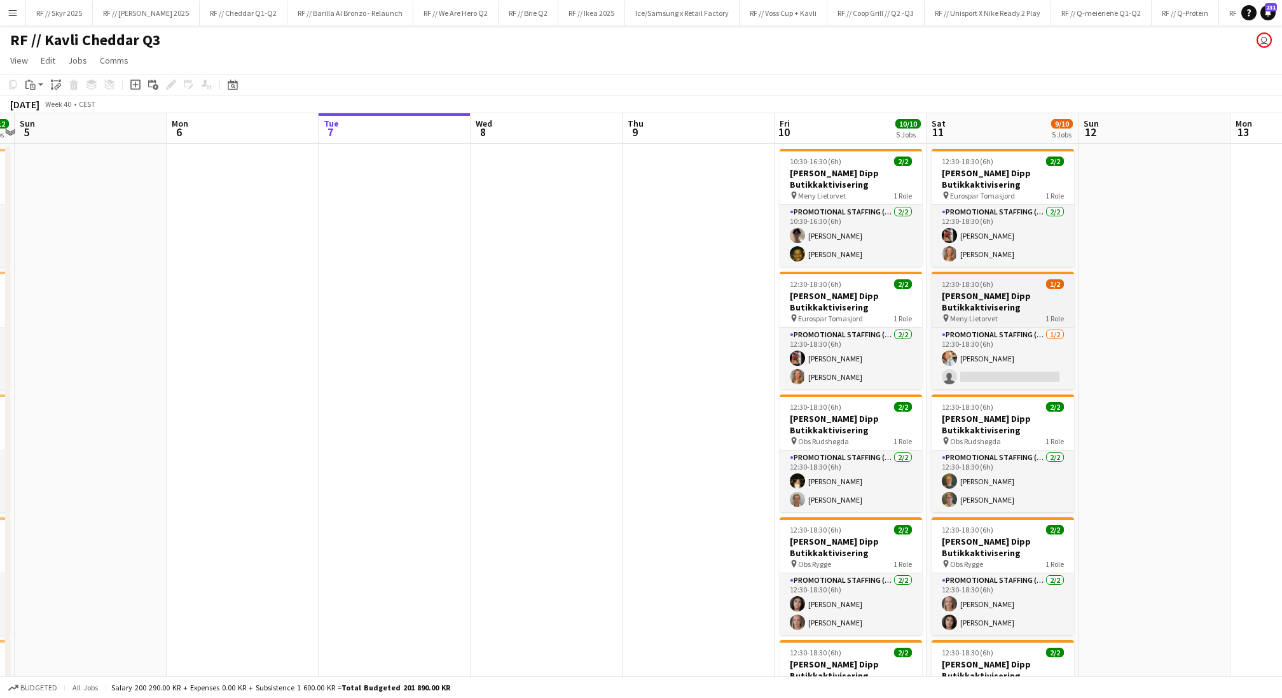
click at [951, 307] on h3 "[PERSON_NAME] Dipp Butikkaktivisering" at bounding box center [1003, 301] width 142 height 23
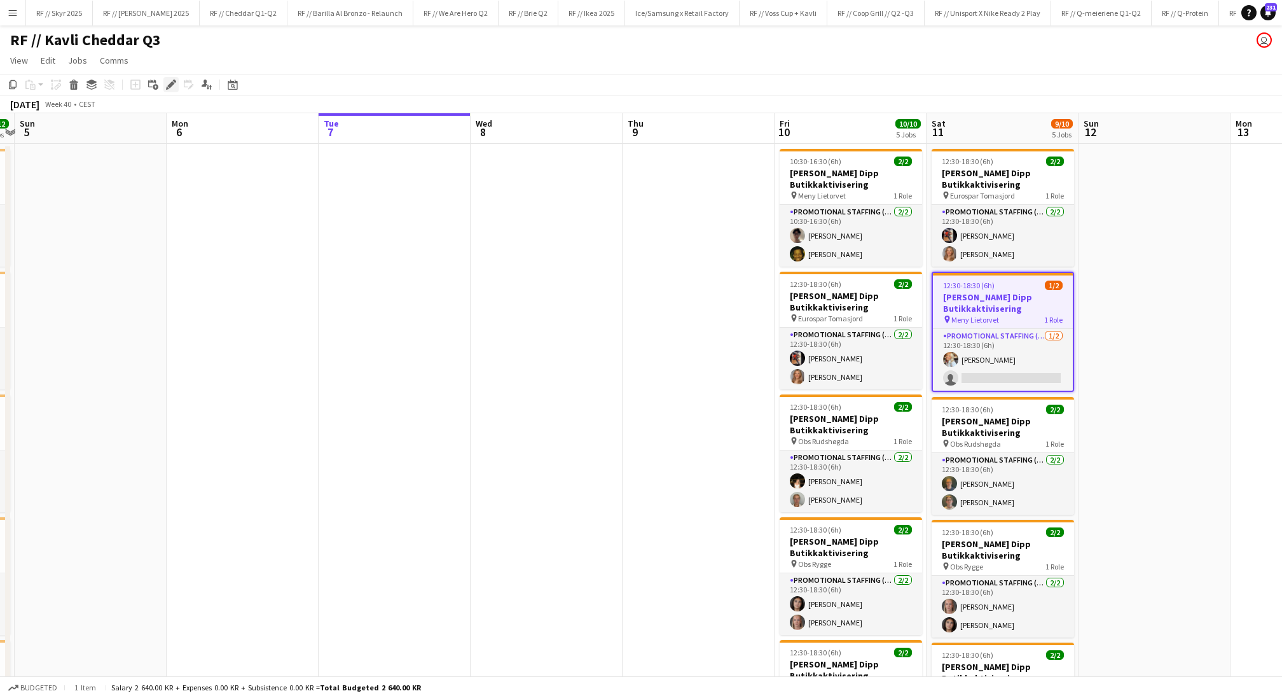
click at [174, 84] on icon "Edit" at bounding box center [171, 85] width 10 height 10
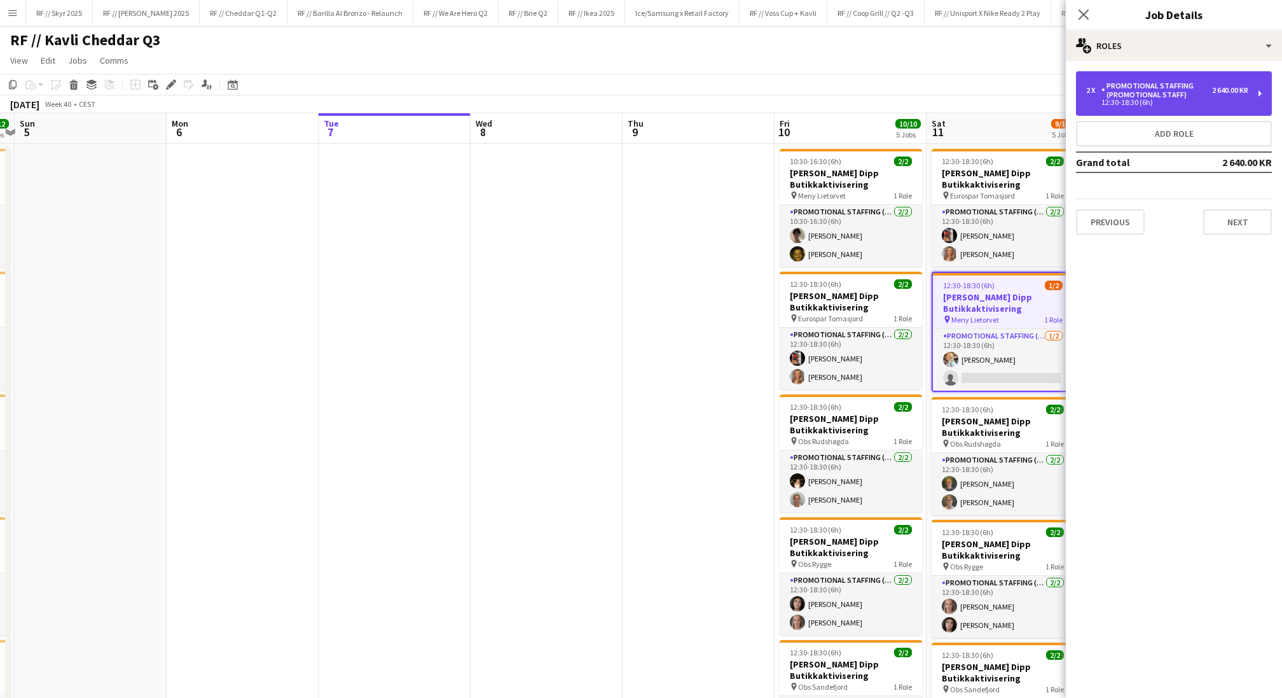
click at [1186, 104] on div "12:30-18:30 (6h)" at bounding box center [1167, 102] width 162 height 6
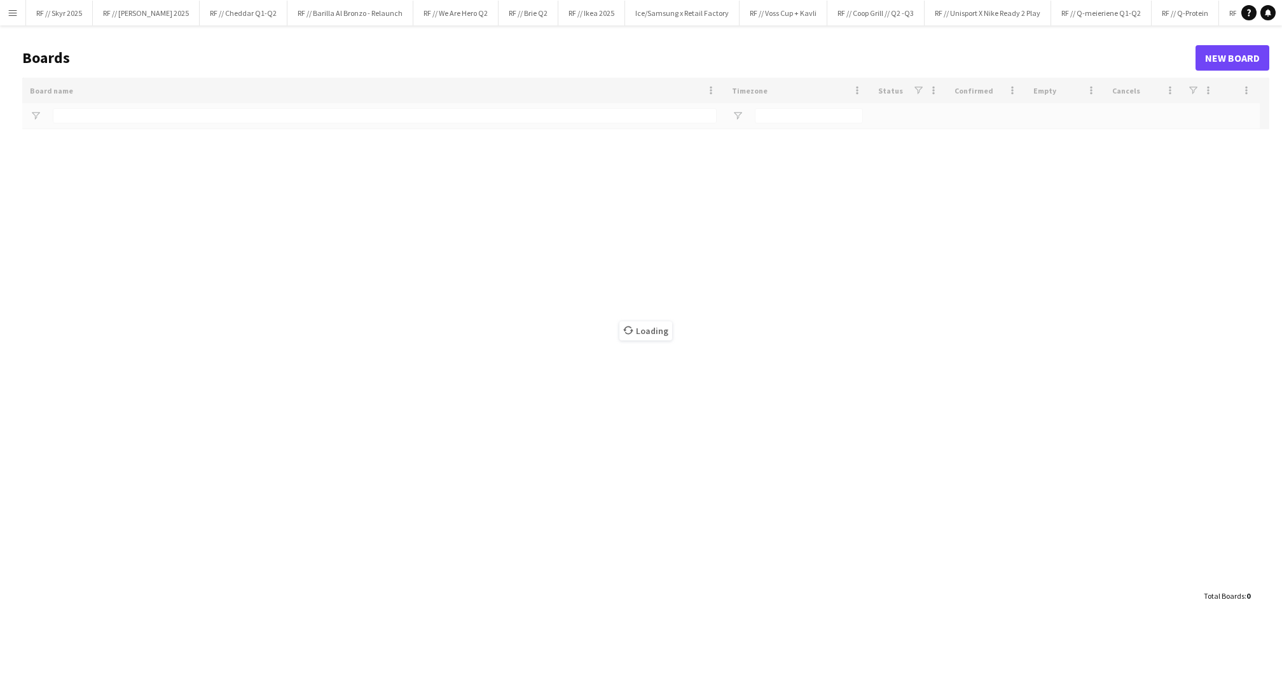
type input "*****"
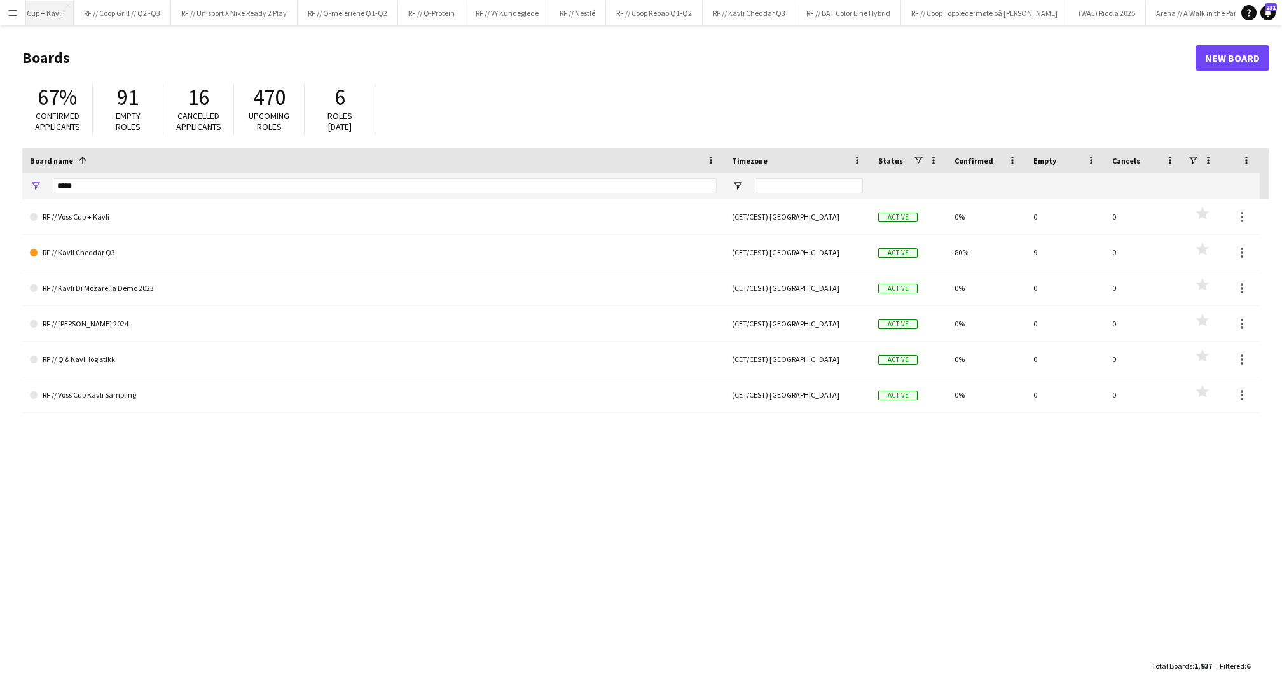
scroll to position [0, 1144]
click at [344, 11] on button "RF // Kavli Cheddar Q3 Close" at bounding box center [360, 13] width 94 height 25
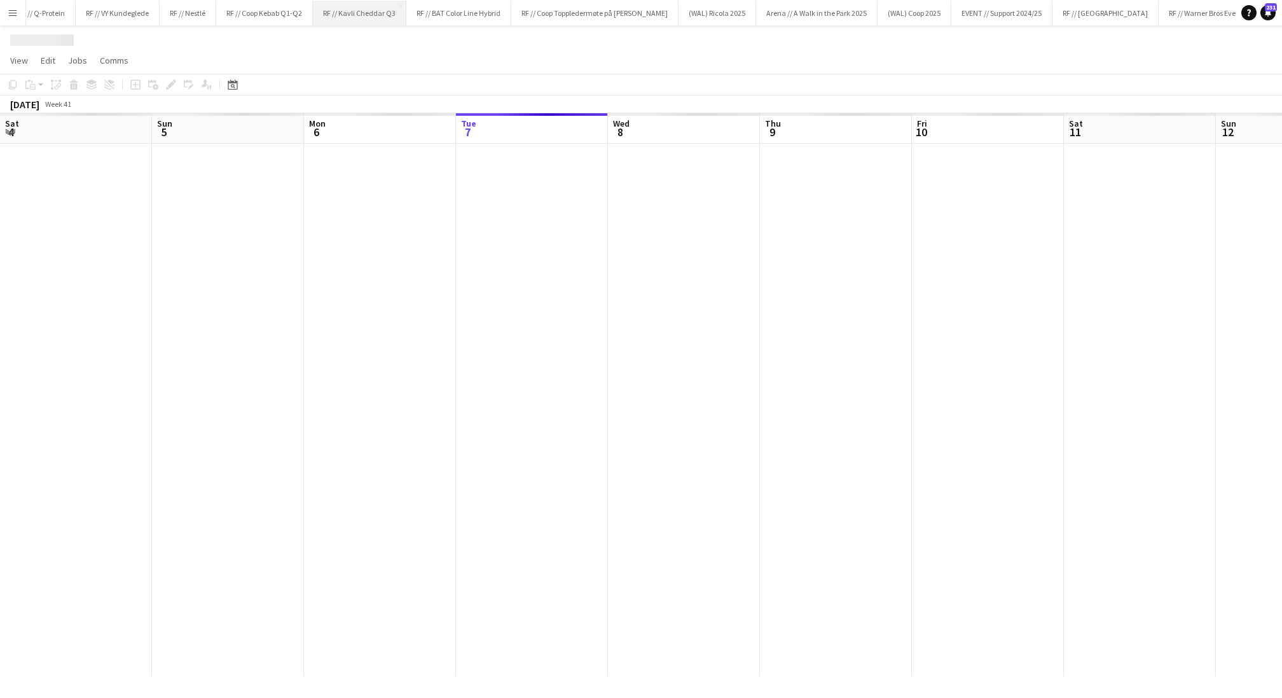
scroll to position [0, 304]
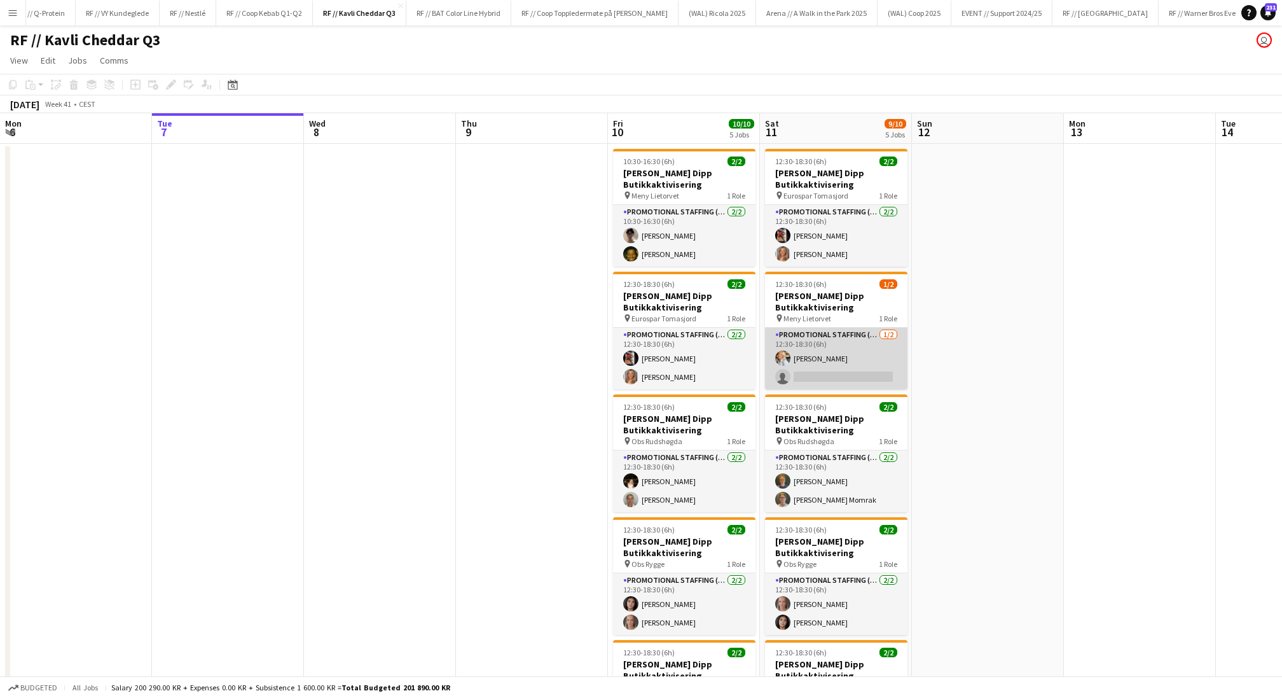
click at [859, 377] on app-card-role "Promotional Staffing (Promotional Staff) [DATE] 12:30-18:30 (6h) [PERSON_NAME] …" at bounding box center [836, 359] width 142 height 62
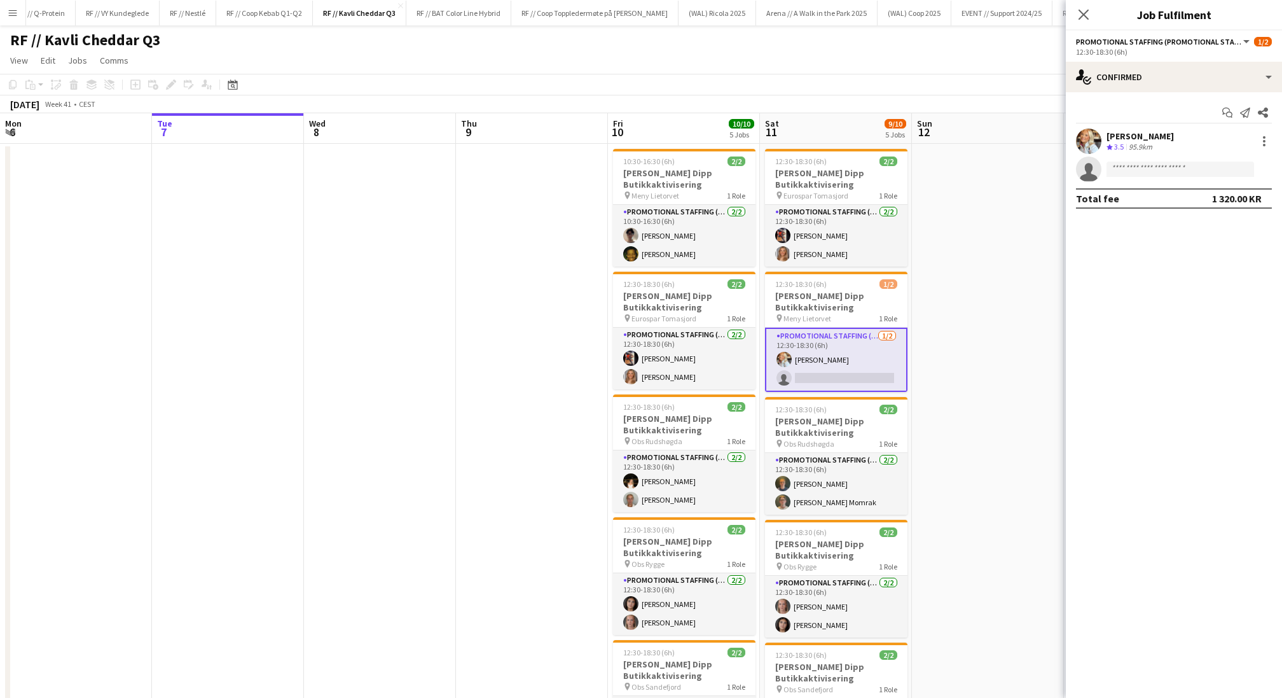
click at [988, 355] on app-date-cell at bounding box center [988, 590] width 152 height 892
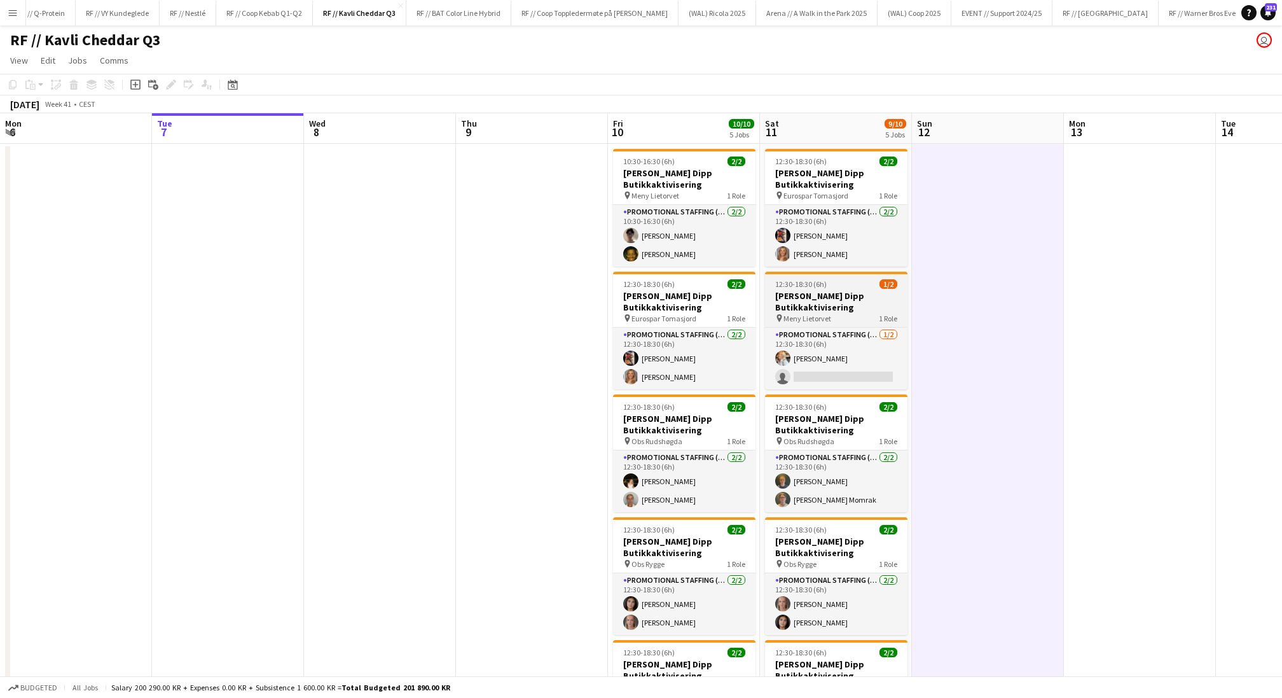
click at [827, 307] on h3 "[PERSON_NAME] Dipp Butikkaktivisering" at bounding box center [836, 301] width 142 height 23
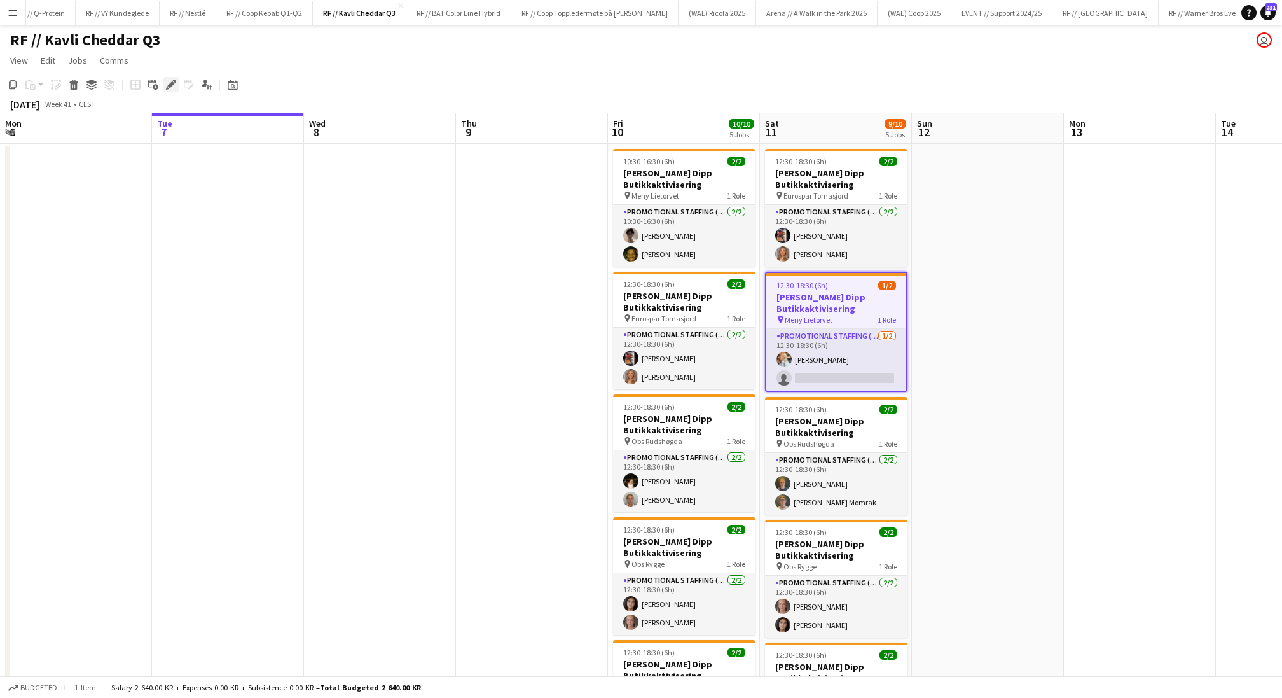
click at [173, 85] on icon "Edit" at bounding box center [171, 85] width 10 height 10
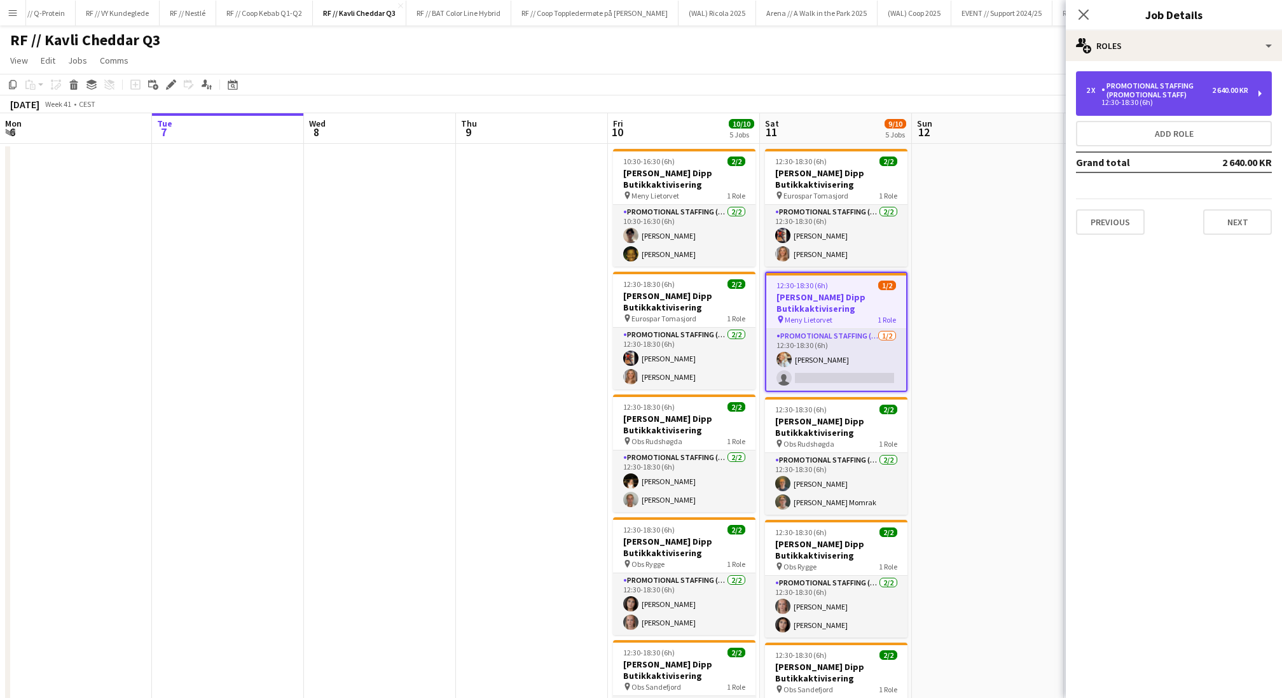
click at [1170, 90] on div "Promotional Staffing (Promotional Staff)" at bounding box center [1157, 90] width 111 height 18
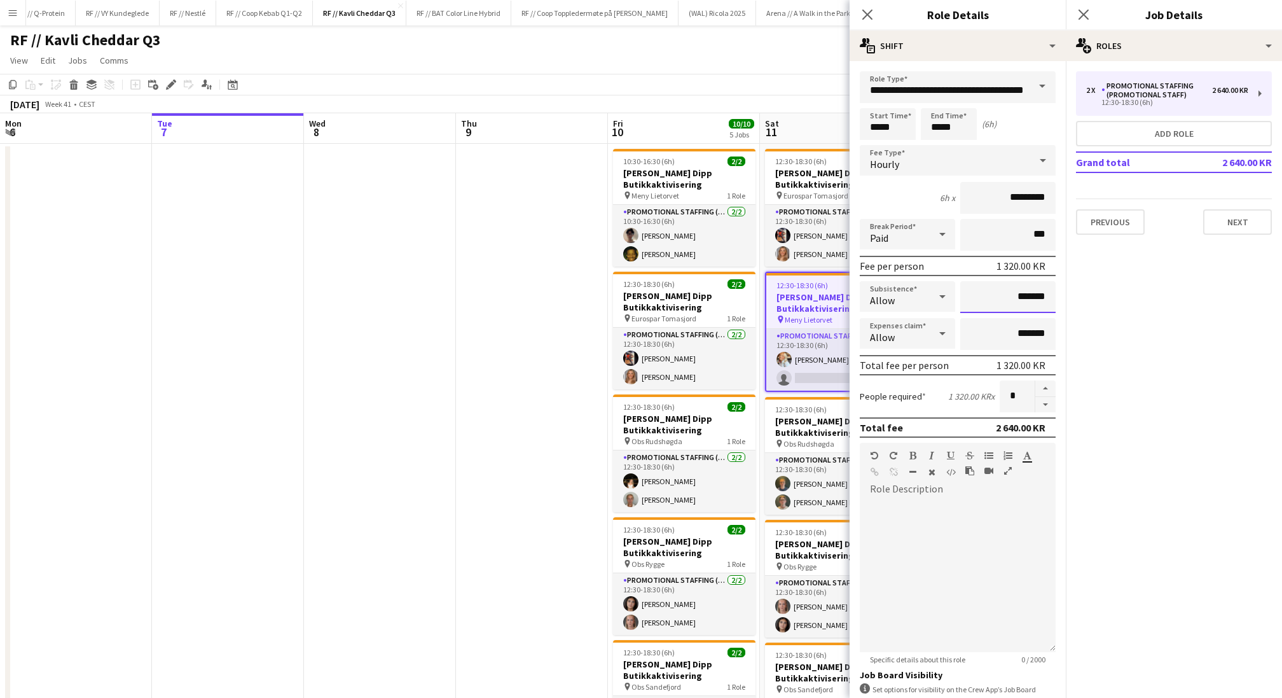
drag, startPoint x: 1020, startPoint y: 296, endPoint x: 1006, endPoint y: 296, distance: 13.4
click at [1006, 296] on input "*******" at bounding box center [1007, 297] width 95 height 32
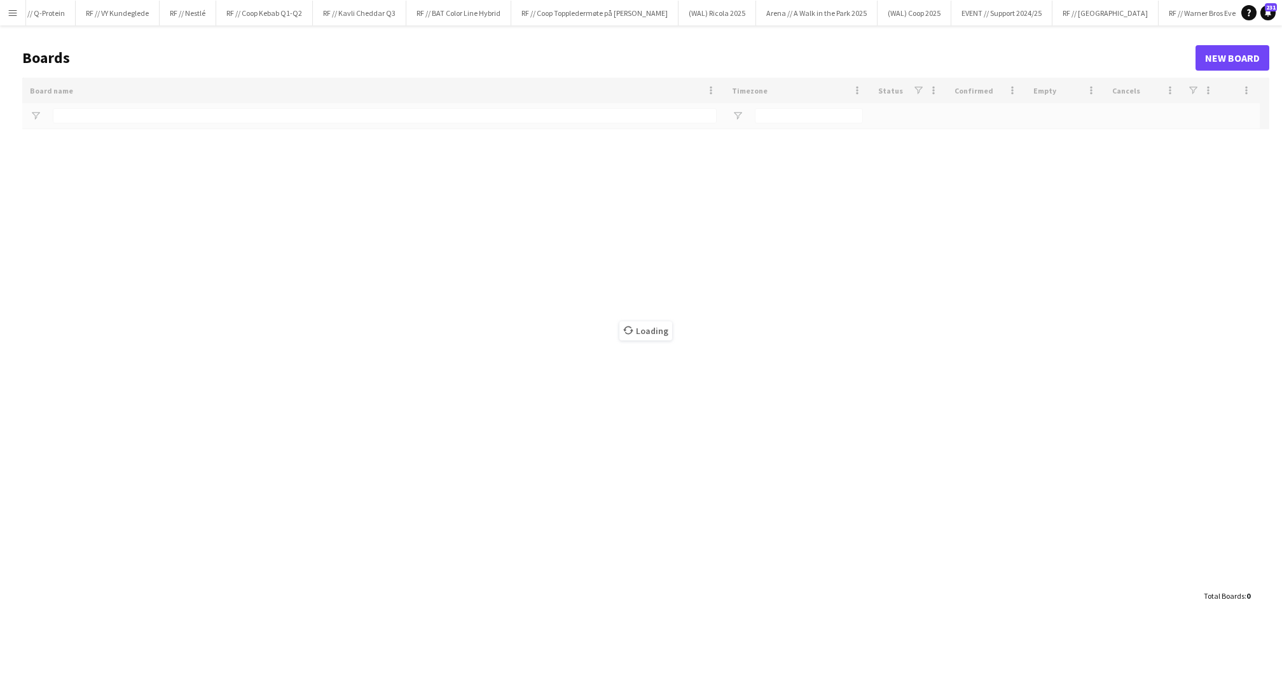
type input "*****"
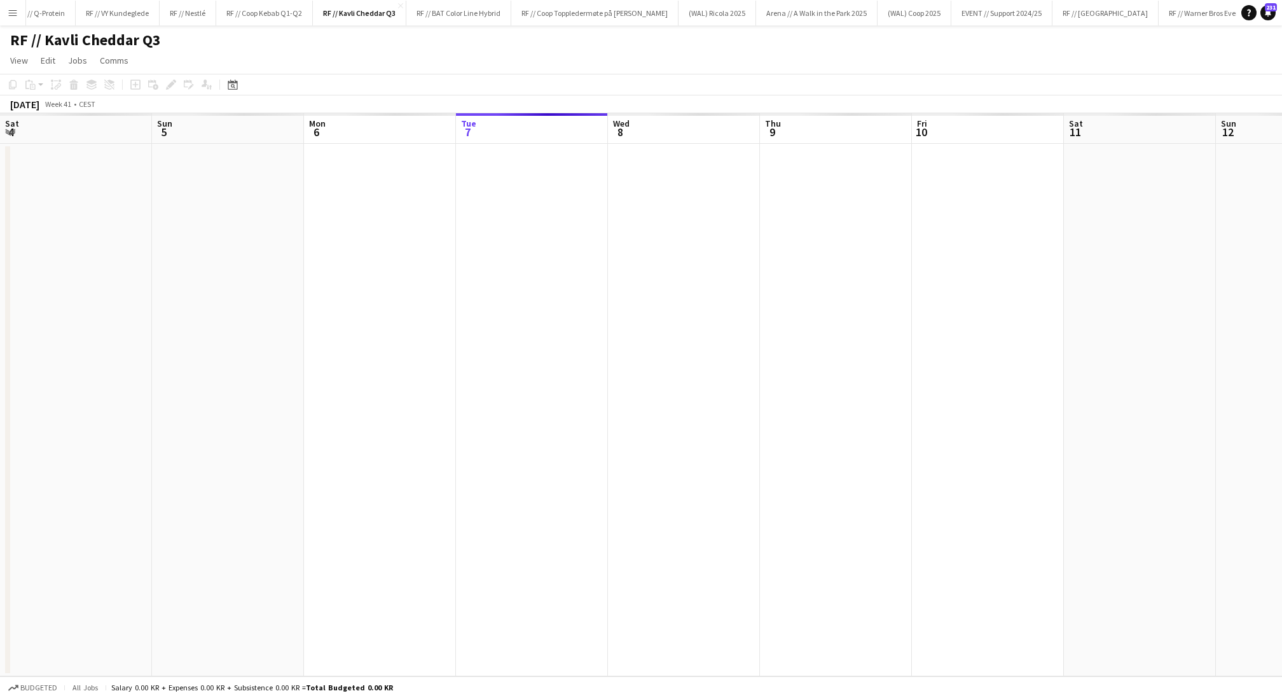
scroll to position [0, 304]
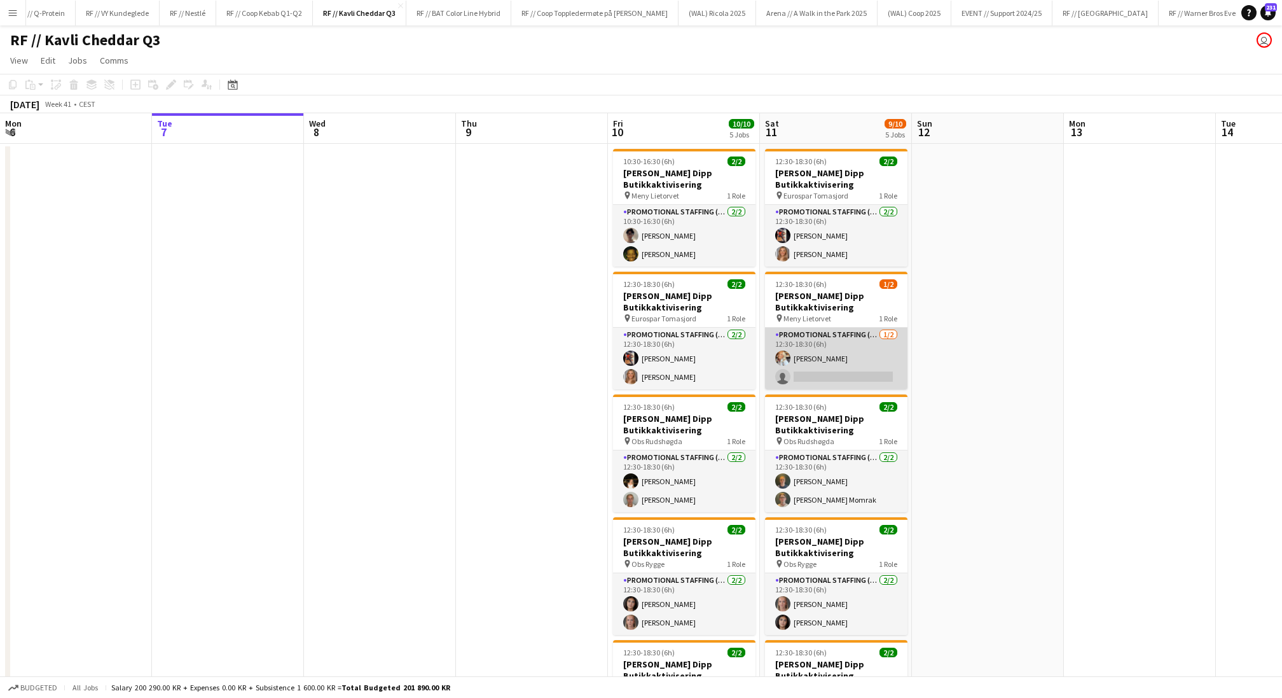
click at [823, 358] on app-card-role "Promotional Staffing (Promotional Staff) [DATE] 12:30-18:30 (6h) [PERSON_NAME] …" at bounding box center [836, 359] width 142 height 62
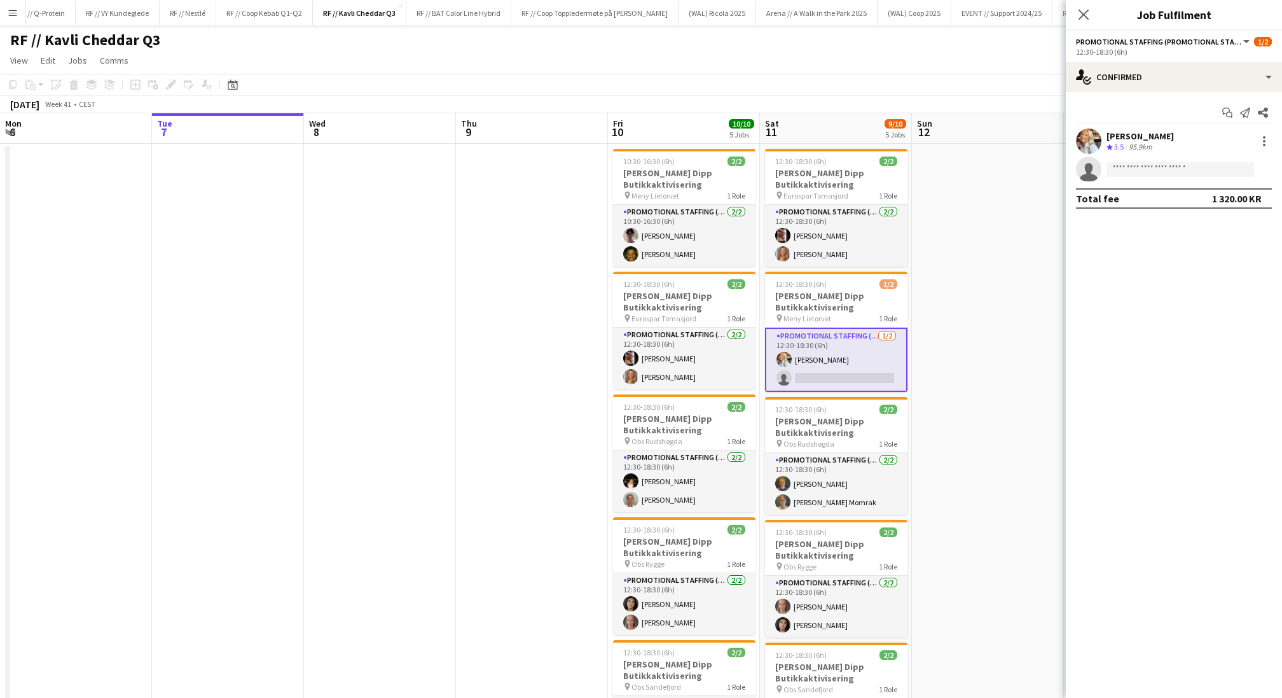
click at [952, 347] on app-date-cell at bounding box center [988, 590] width 152 height 892
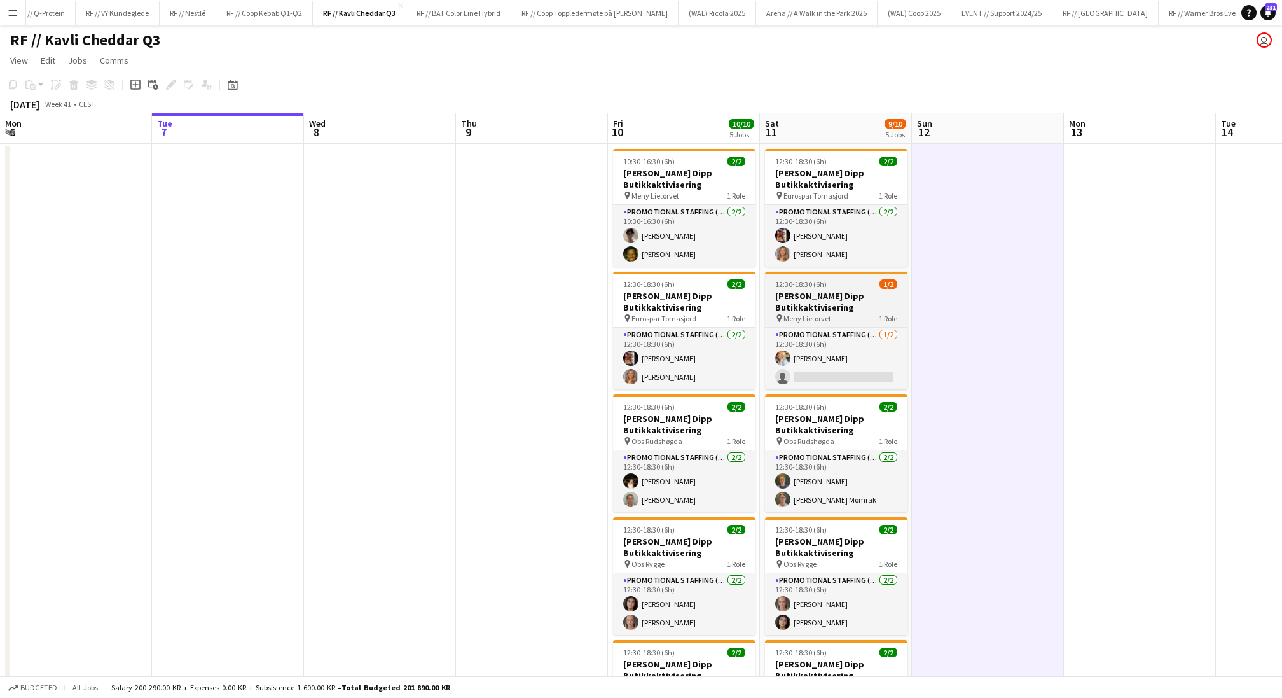
click at [806, 294] on h3 "[PERSON_NAME] Dipp Butikkaktivisering" at bounding box center [836, 301] width 142 height 23
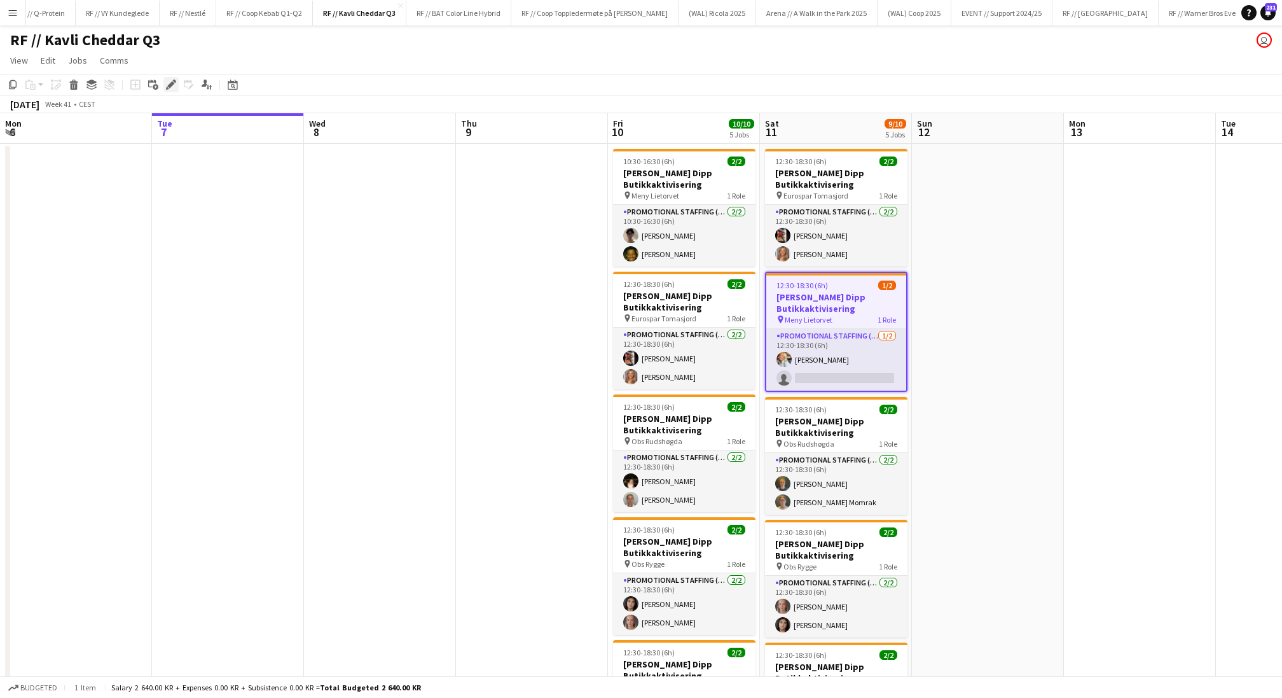
click at [174, 82] on icon at bounding box center [174, 81] width 3 height 3
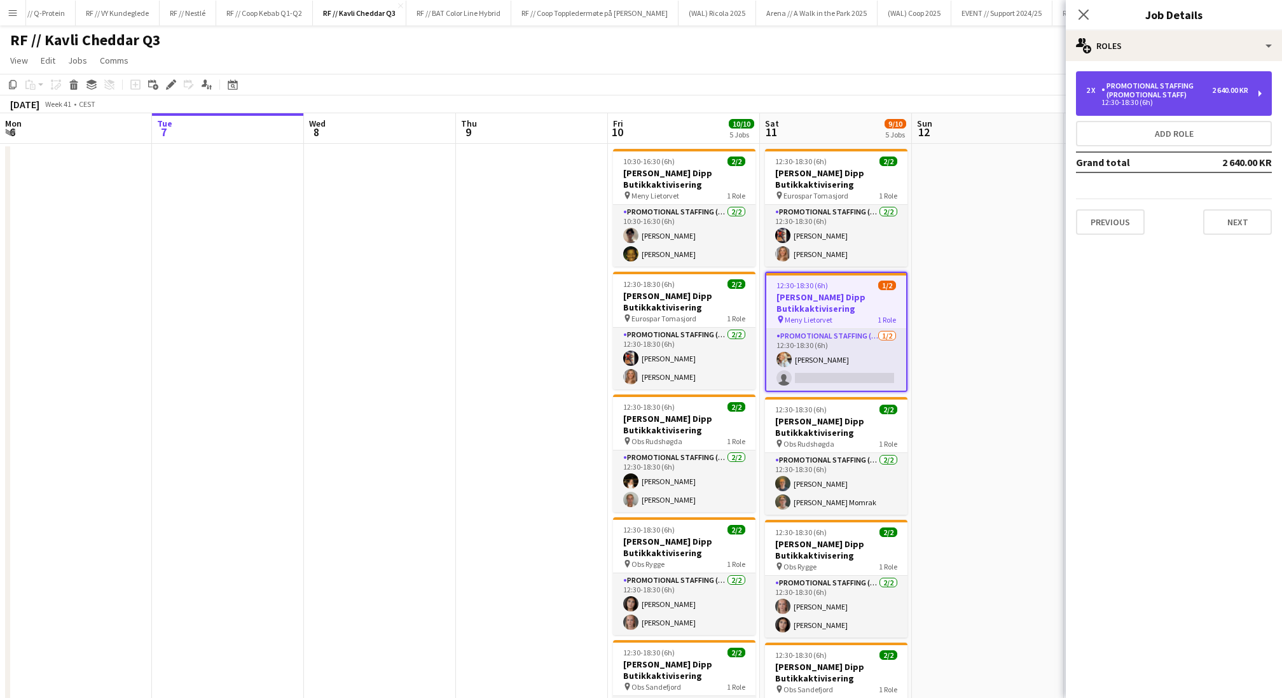
click at [1158, 106] on div "2 x Promotional Staffing (Promotional Staff) 2 640.00 KR 12:30-18:30 (6h)" at bounding box center [1174, 93] width 196 height 45
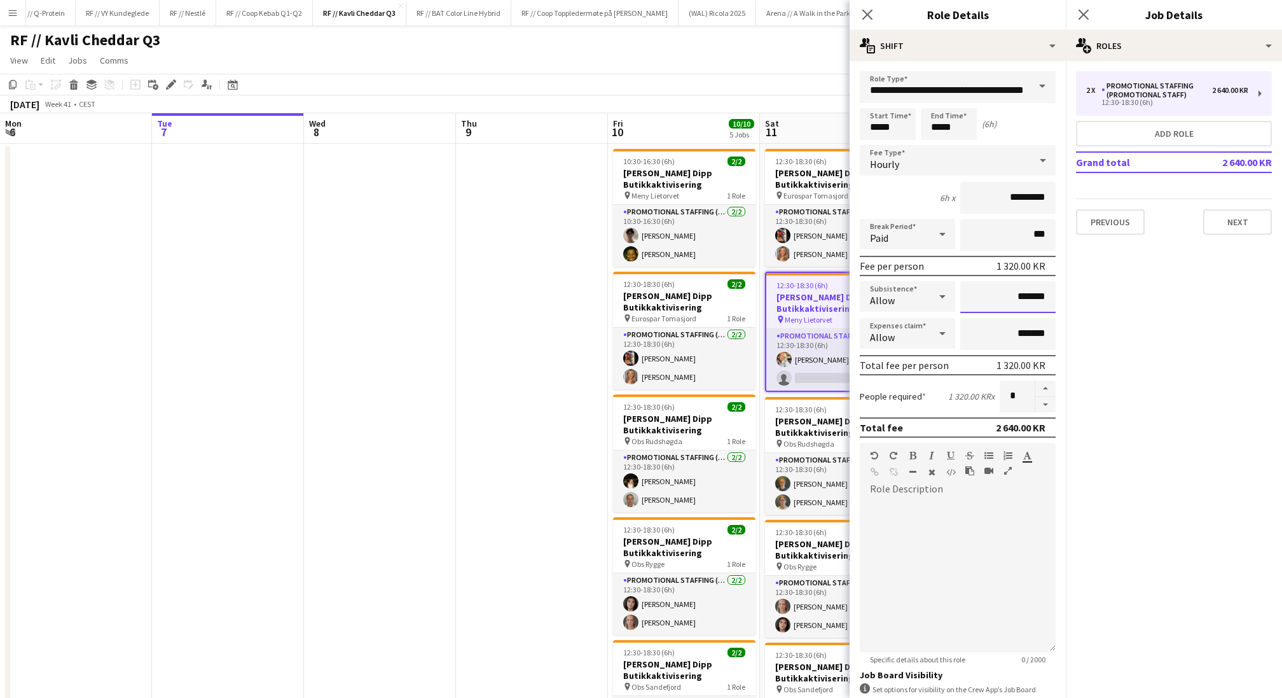
drag, startPoint x: 1020, startPoint y: 299, endPoint x: 1003, endPoint y: 299, distance: 16.5
click at [1003, 299] on input "*******" at bounding box center [1007, 297] width 95 height 32
type input "*********"
click at [511, 409] on app-date-cell at bounding box center [532, 590] width 152 height 892
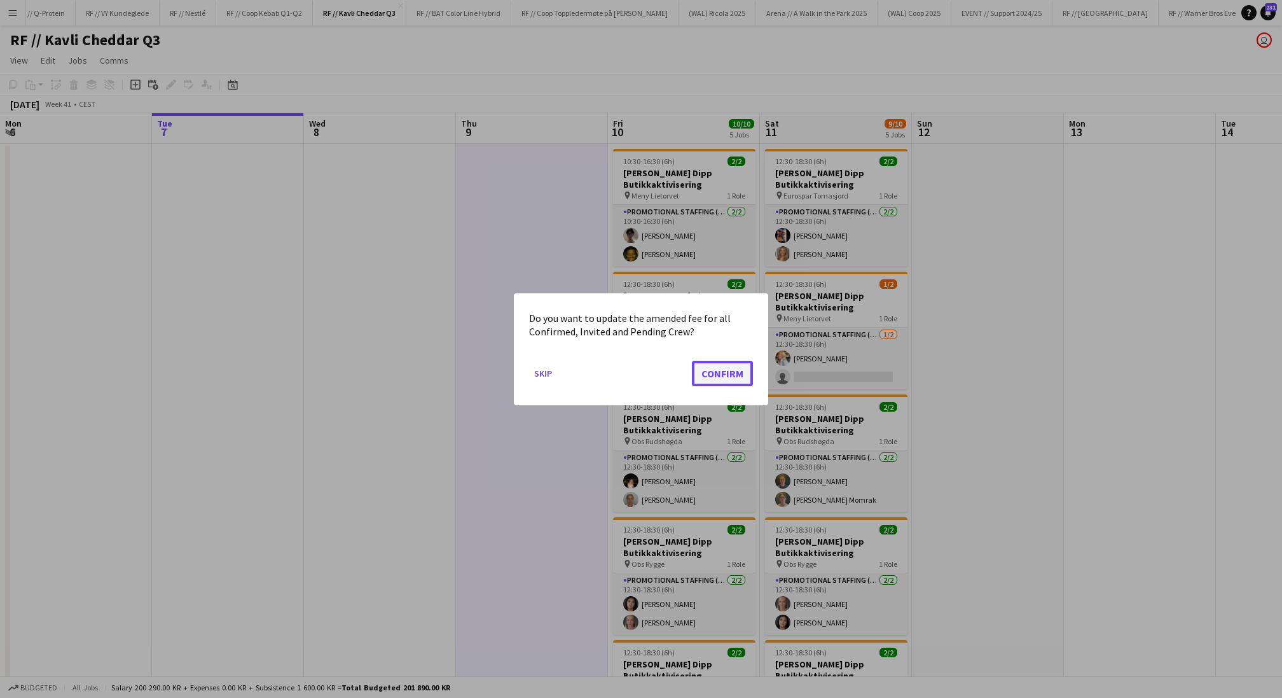
click at [721, 377] on button "Confirm" at bounding box center [722, 372] width 61 height 25
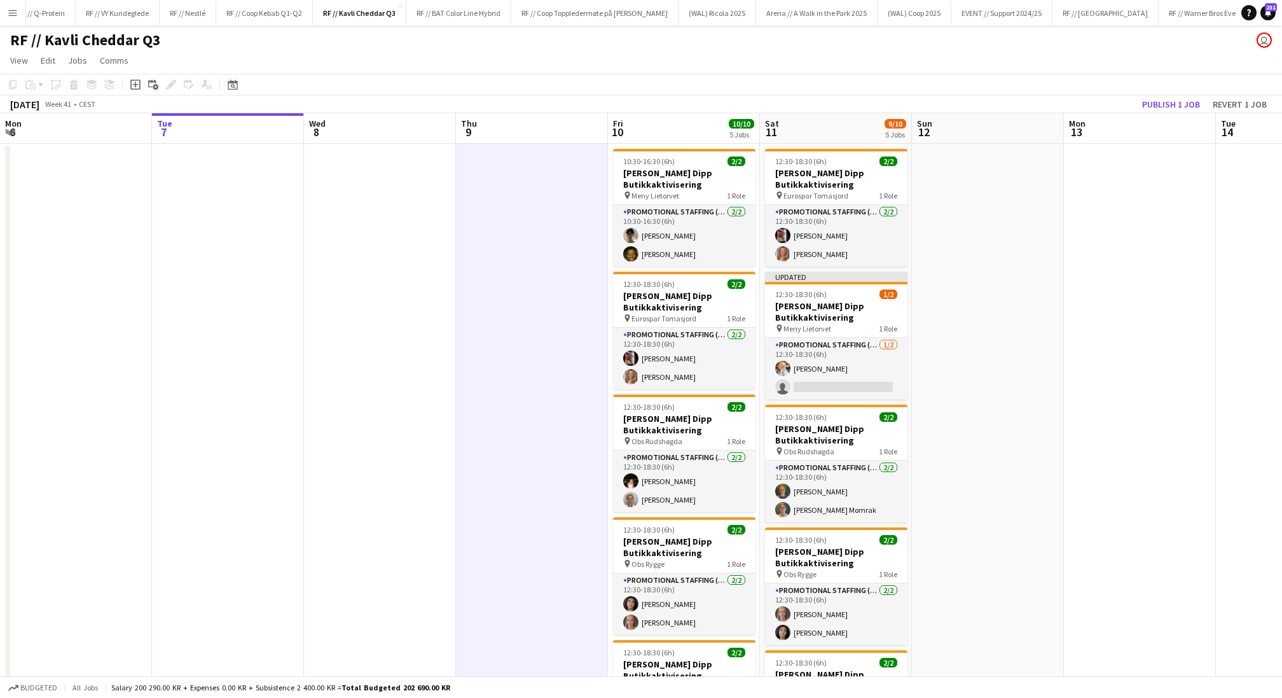
click at [499, 401] on app-date-cell at bounding box center [532, 590] width 152 height 892
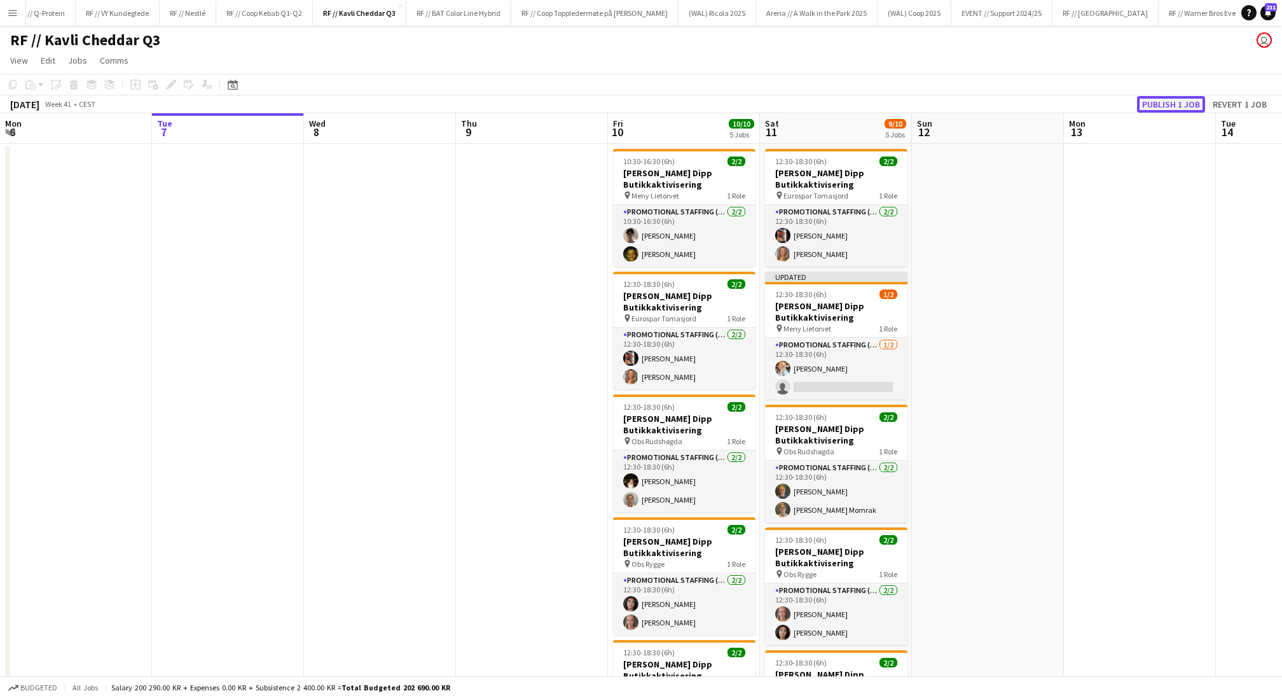
click at [1164, 104] on button "Publish 1 job" at bounding box center [1171, 104] width 68 height 17
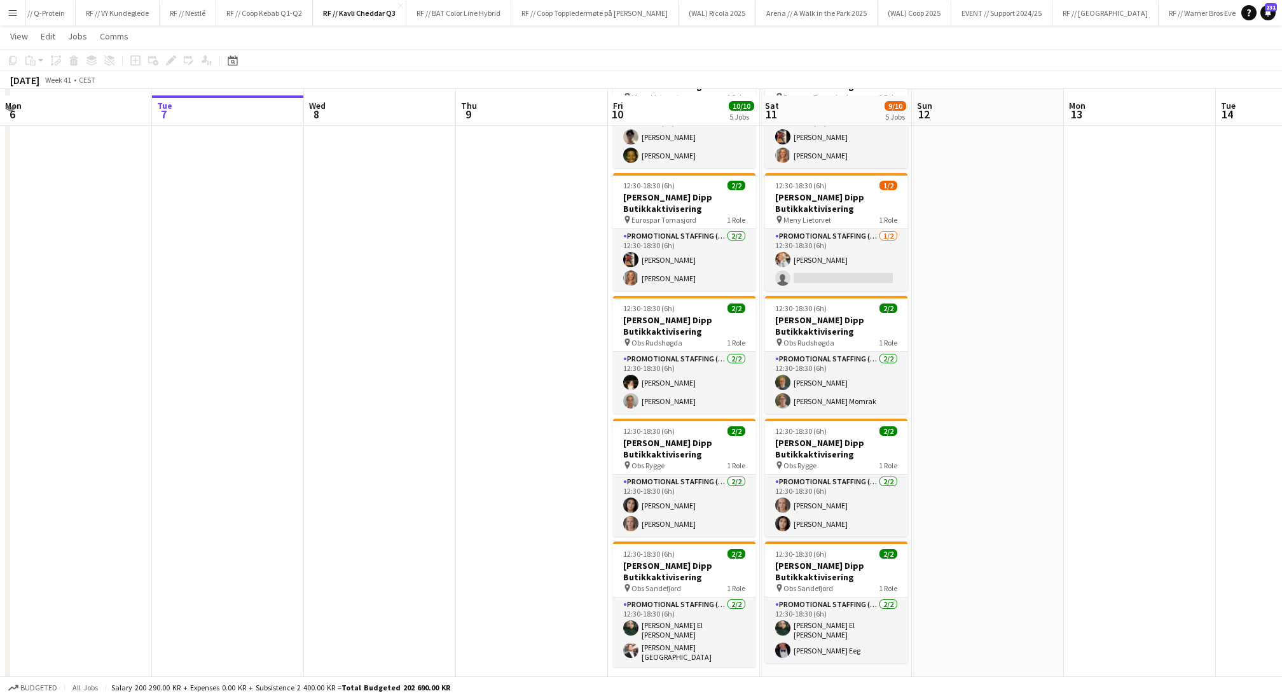
scroll to position [90, 0]
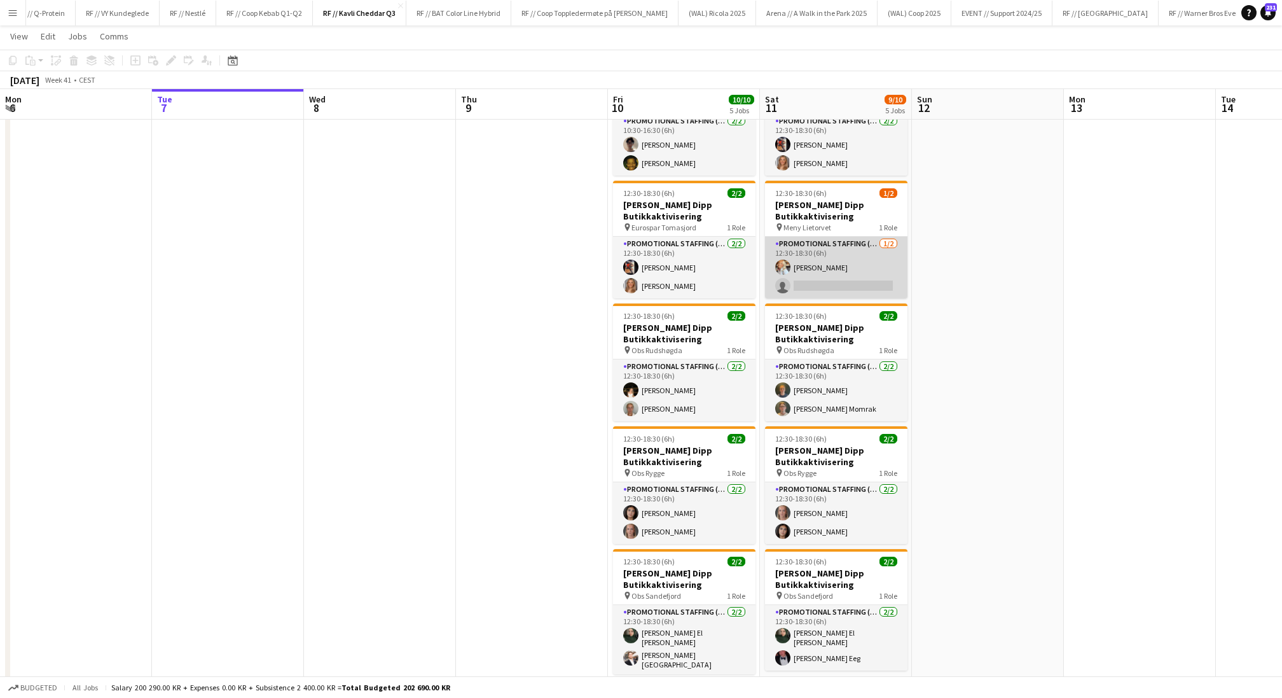
click at [828, 277] on app-card-role "Promotional Staffing (Promotional Staff) [DATE] 12:30-18:30 (6h) [PERSON_NAME] …" at bounding box center [836, 268] width 142 height 62
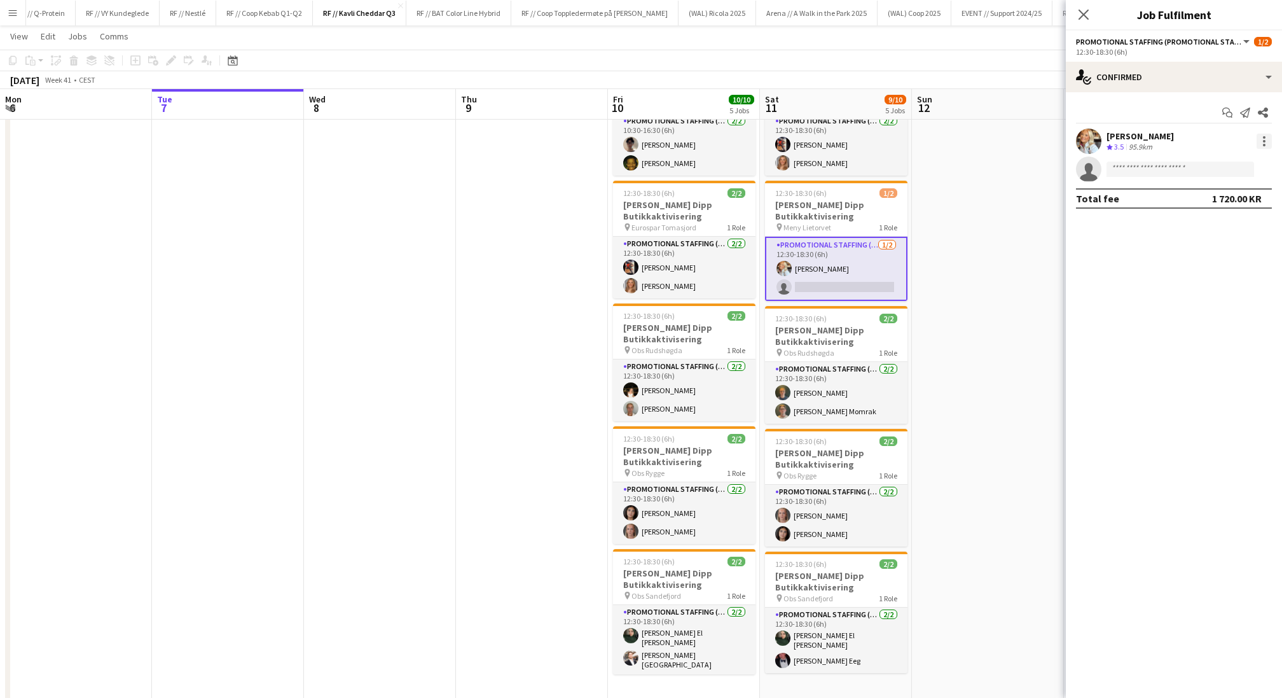
click at [1265, 142] on div at bounding box center [1264, 141] width 15 height 15
click at [967, 331] on div at bounding box center [641, 349] width 1282 height 698
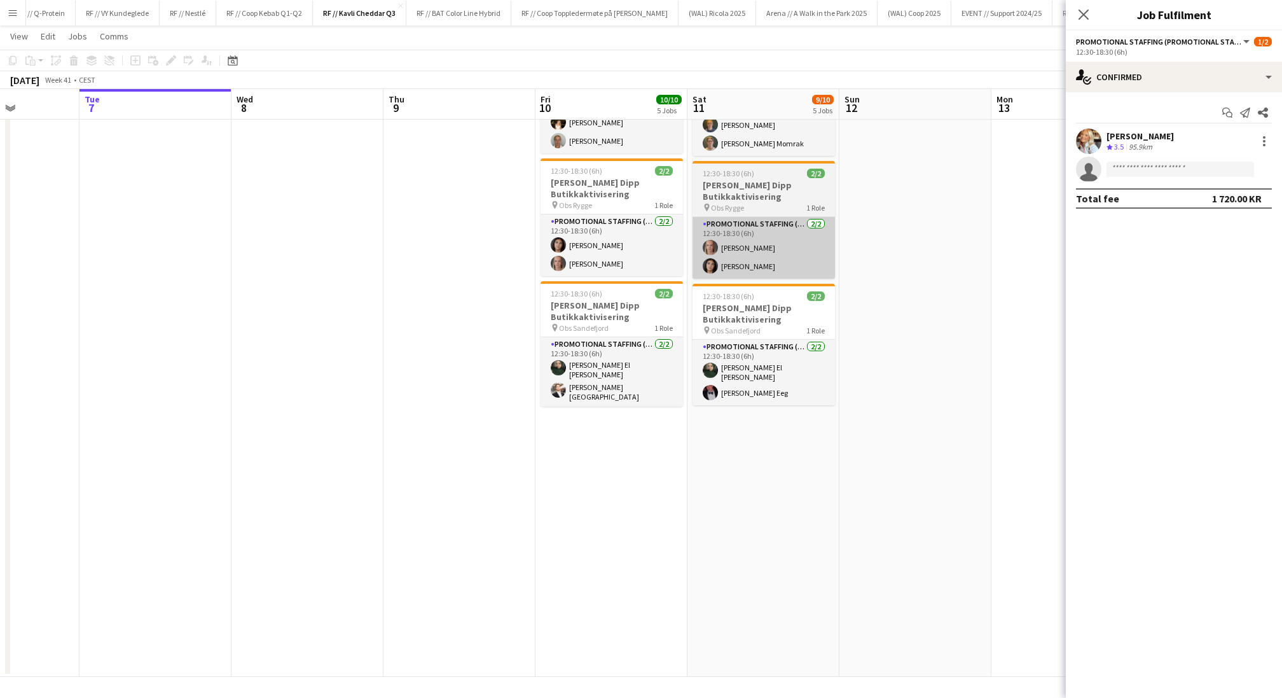
scroll to position [0, 412]
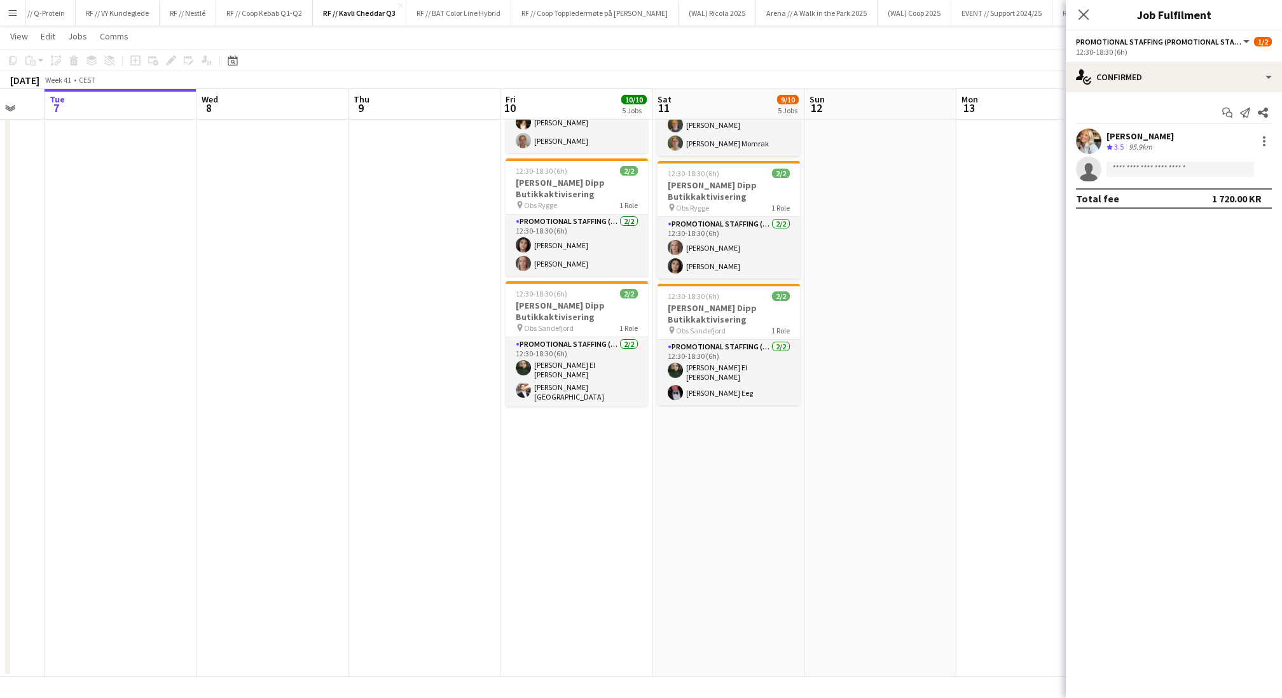
click at [771, 490] on app-date-cell "12:30-18:30 (6h) 2/2 Kavli Cheddar Dipp Butikkaktivisering pin Eurospar Tomasjo…" at bounding box center [729, 231] width 152 height 892
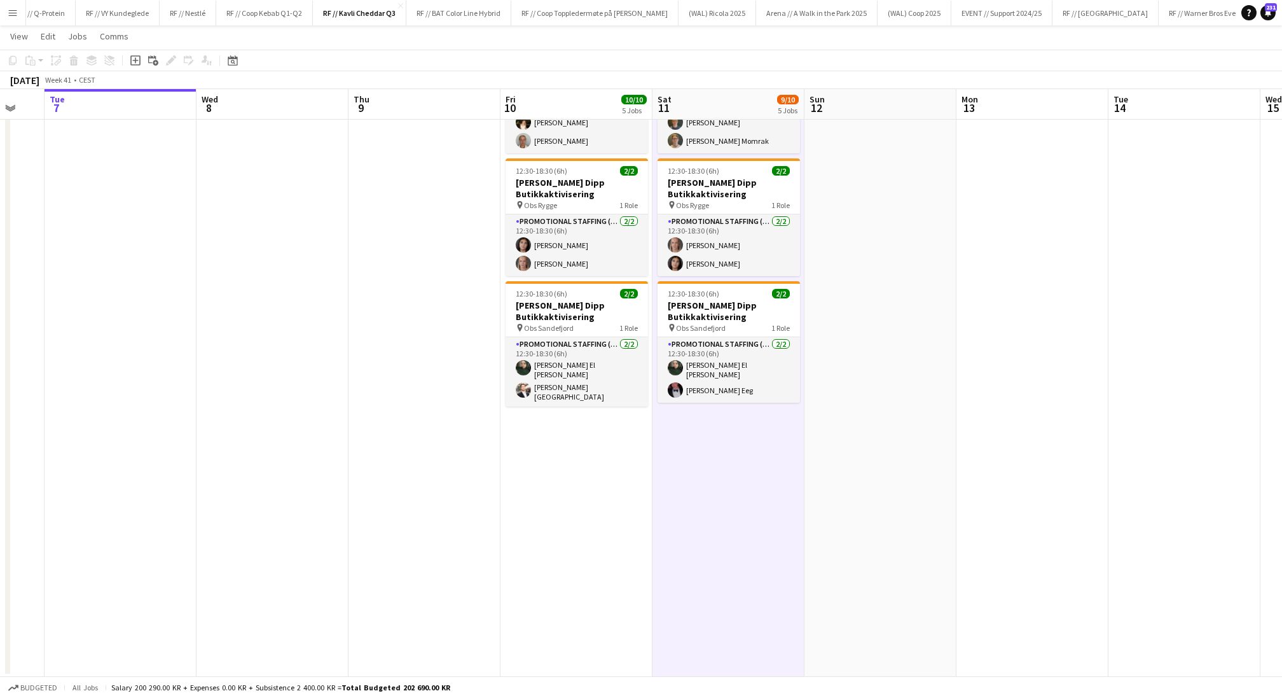
click at [747, 482] on app-date-cell "12:30-18:30 (6h) 2/2 Kavli Cheddar Dipp Butikkaktivisering pin Eurospar Tomasjo…" at bounding box center [729, 231] width 152 height 892
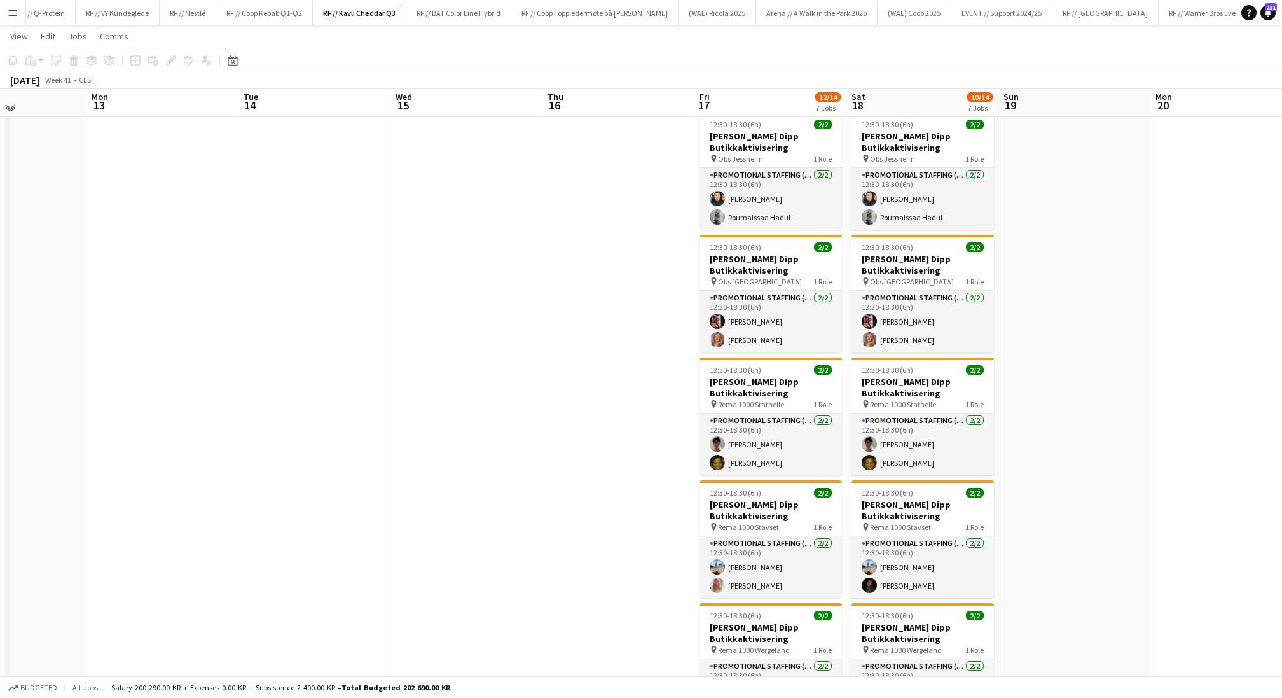
scroll to position [156, 0]
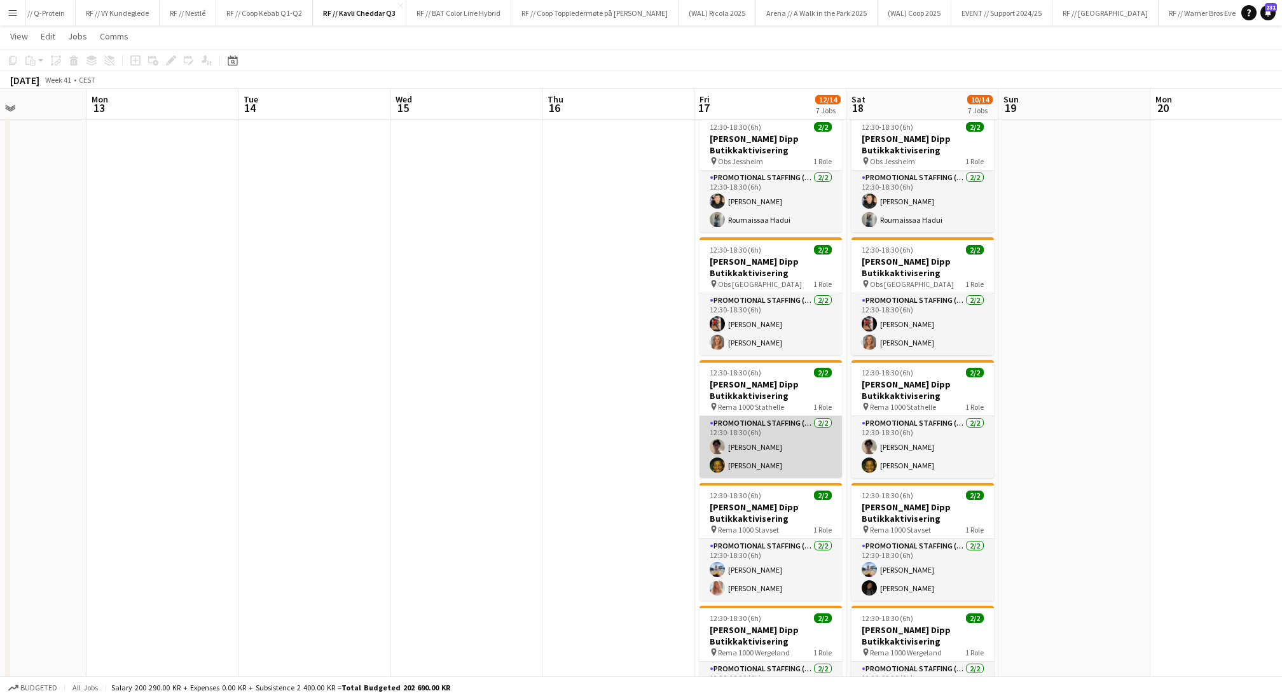
click at [722, 457] on app-card-role "Promotional Staffing (Promotional Staff) [DATE] 12:30-18:30 (6h) [PERSON_NAME] …" at bounding box center [771, 447] width 142 height 62
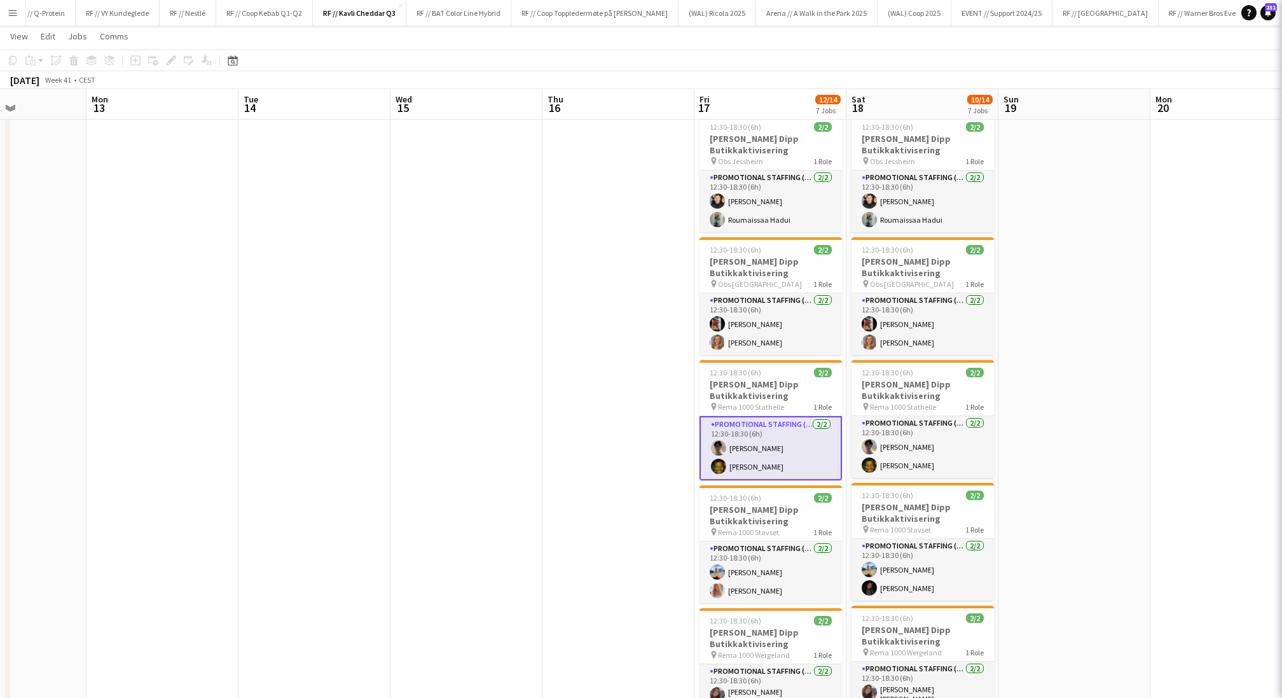
scroll to position [0, 522]
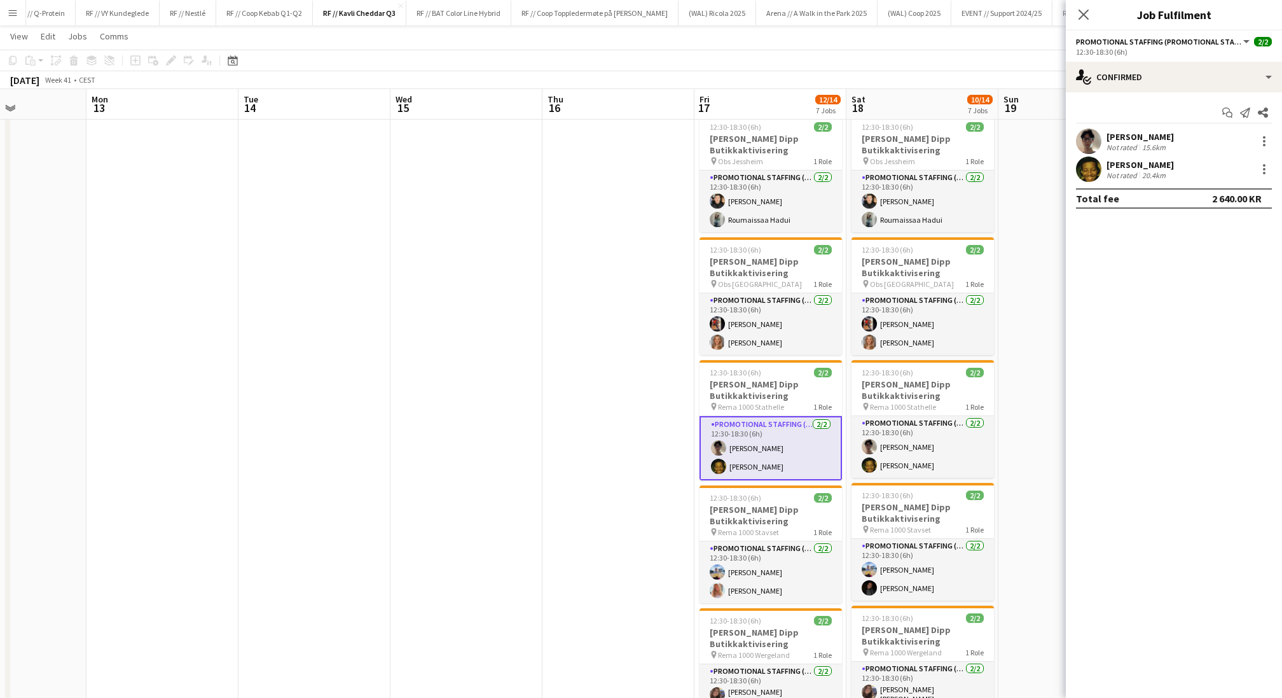
click at [1092, 128] on div at bounding box center [1088, 140] width 25 height 25
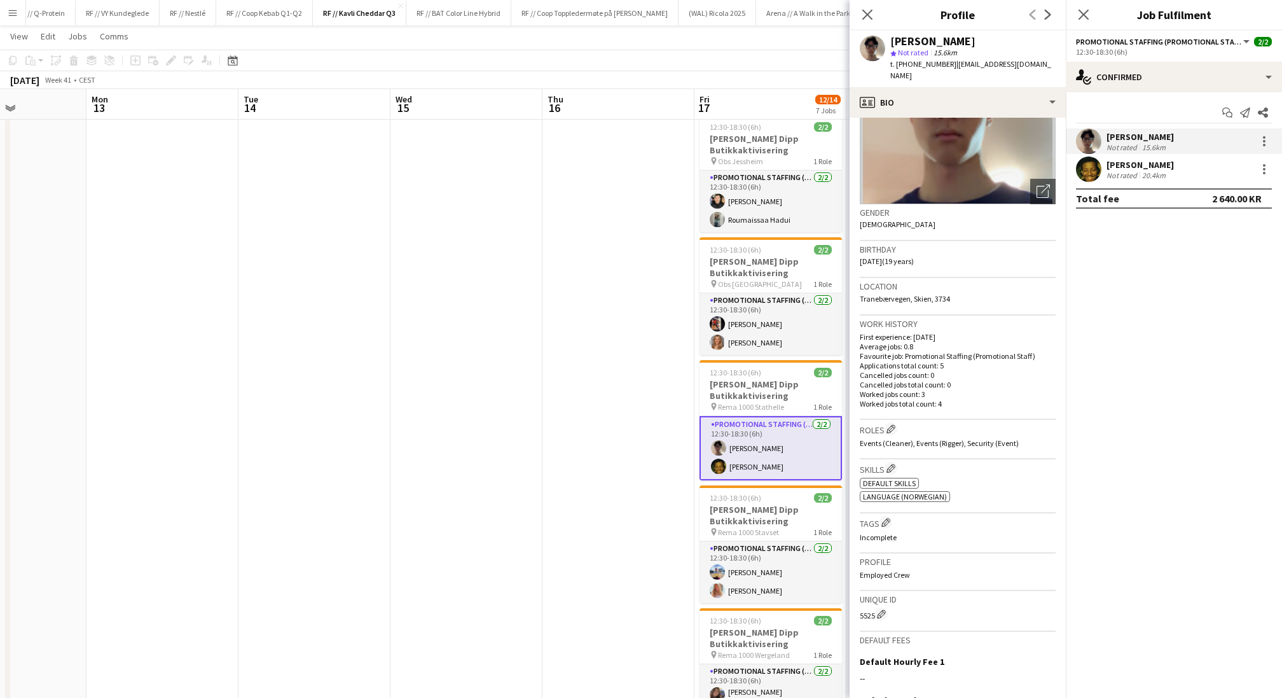
scroll to position [130, 0]
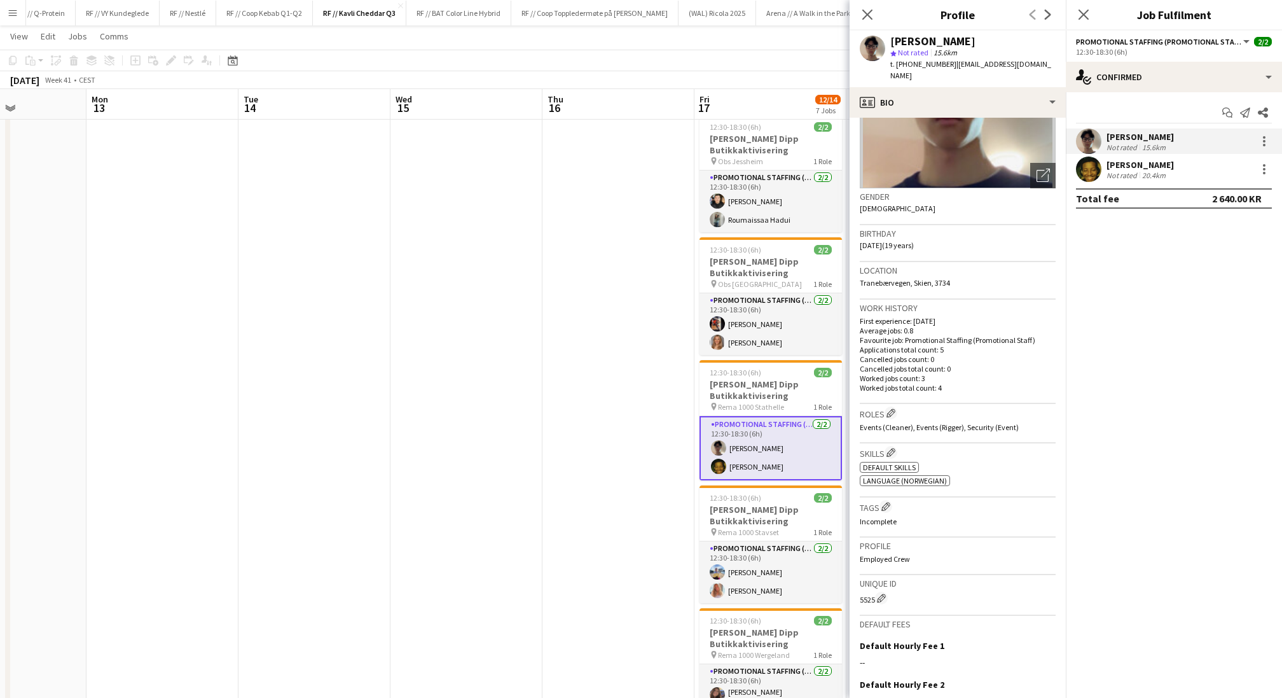
click at [1095, 171] on app-user-avatar at bounding box center [1088, 168] width 25 height 25
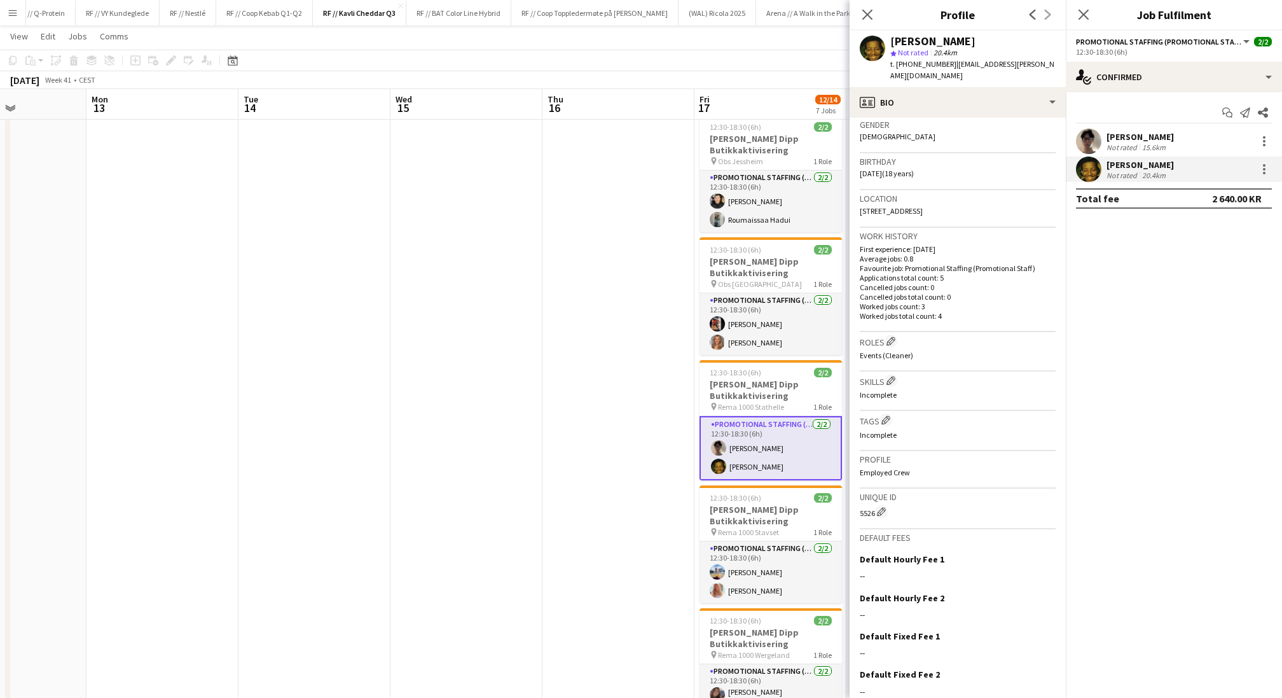
scroll to position [205, 0]
click at [582, 450] on app-date-cell at bounding box center [619, 433] width 152 height 892
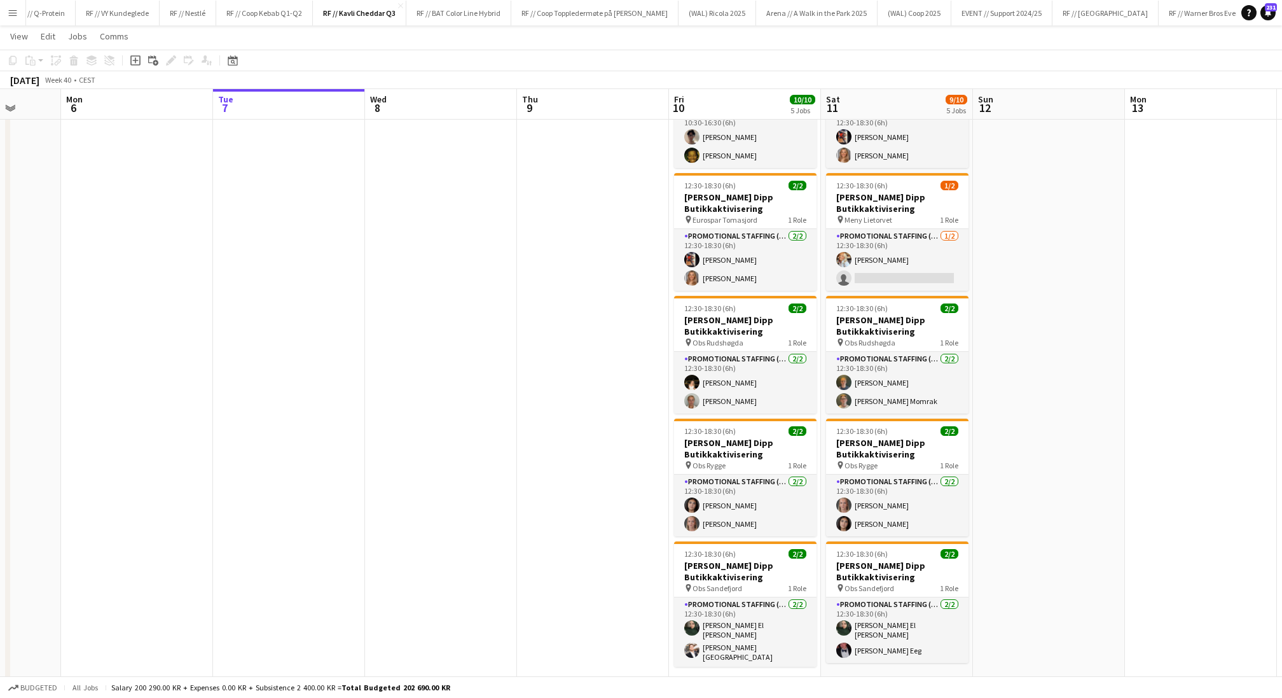
scroll to position [99, 0]
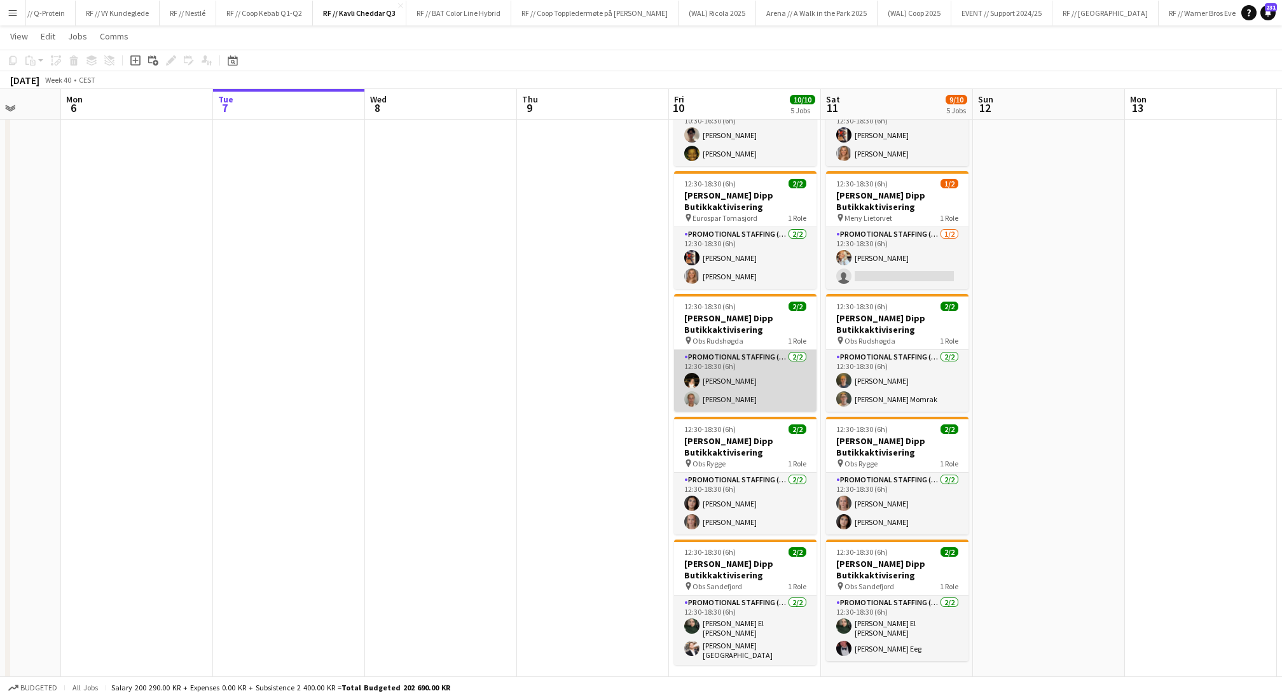
click at [714, 382] on app-card-role "Promotional Staffing (Promotional Staff) [DATE] 12:30-18:30 (6h) [PERSON_NAME] …" at bounding box center [745, 381] width 142 height 62
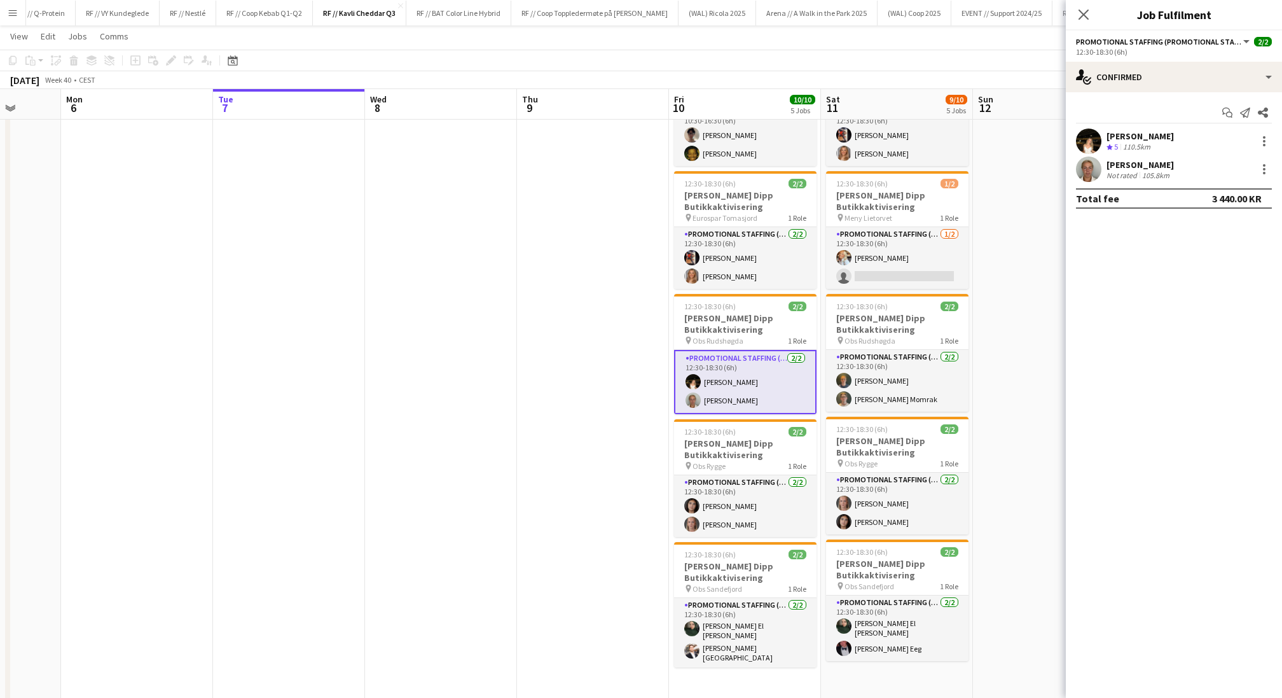
click at [1095, 160] on app-user-avatar at bounding box center [1088, 168] width 25 height 25
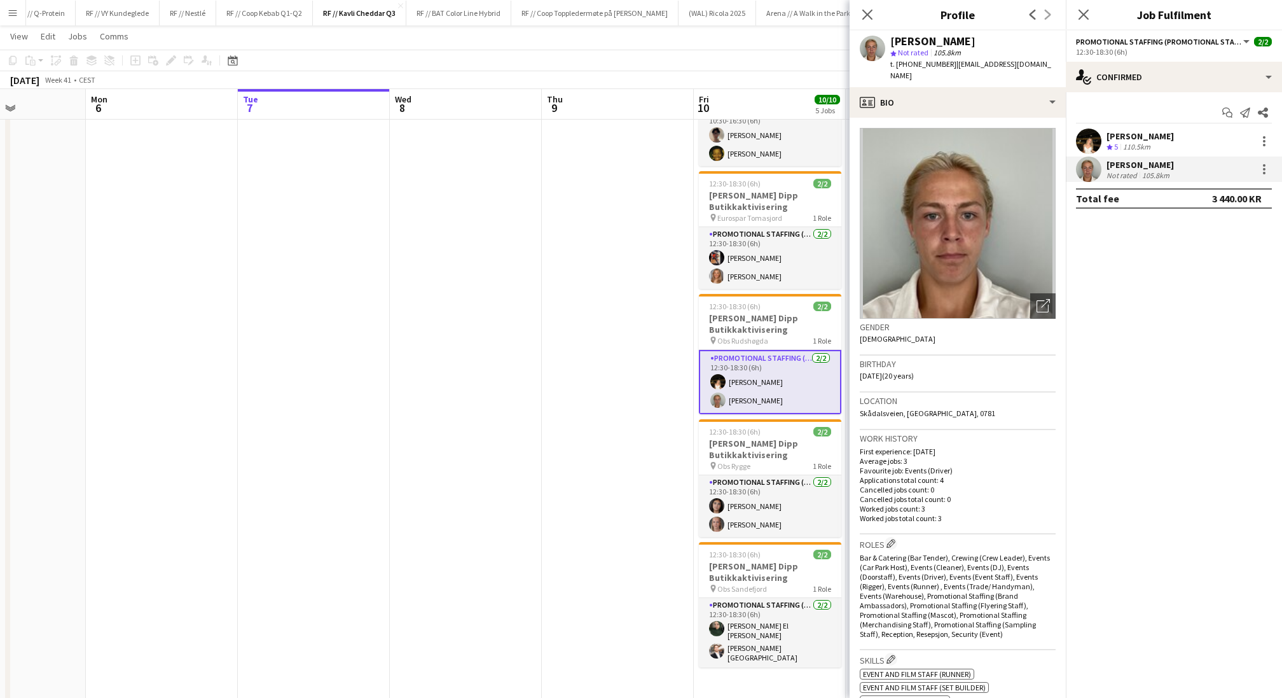
scroll to position [0, 368]
drag, startPoint x: 938, startPoint y: 64, endPoint x: 909, endPoint y: 64, distance: 28.6
click at [909, 64] on span "t. [PHONE_NUMBER]" at bounding box center [923, 64] width 66 height 10
copy span "41502515"
